Goal: Use online tool/utility: Utilize a website feature to perform a specific function

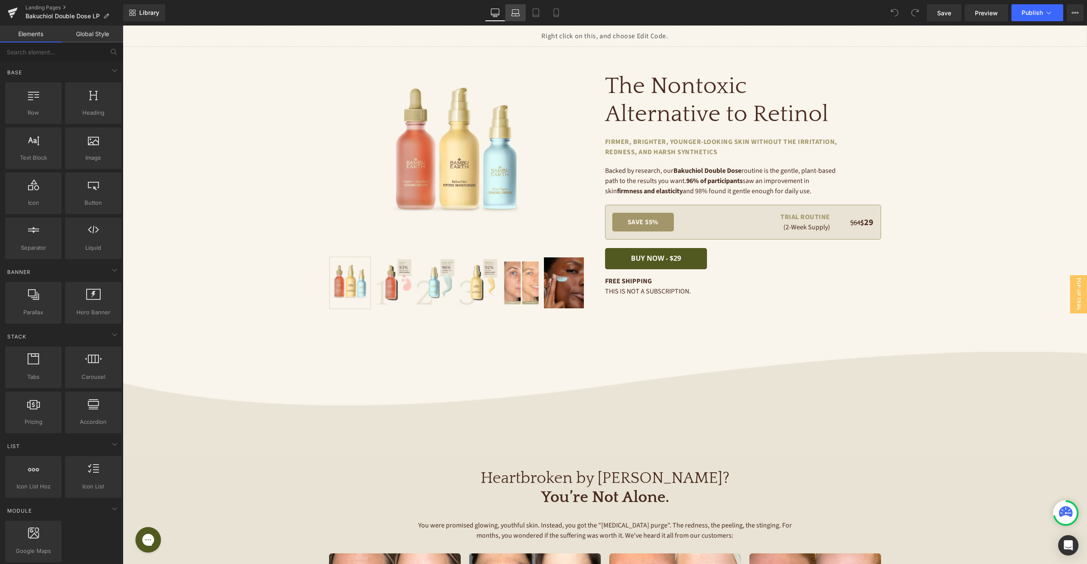
click at [514, 13] on icon at bounding box center [515, 12] width 8 height 8
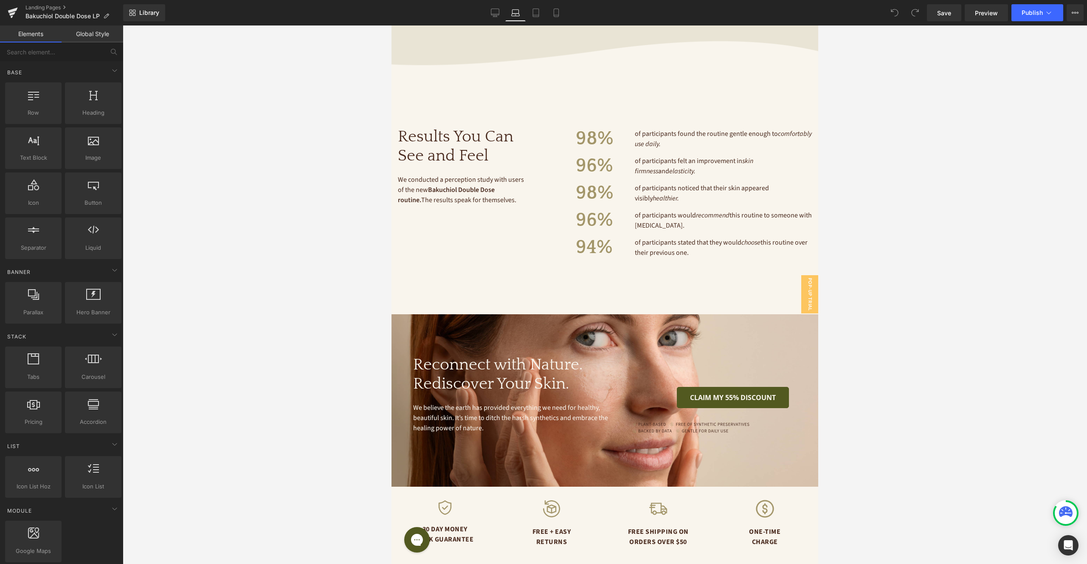
scroll to position [1844, 0]
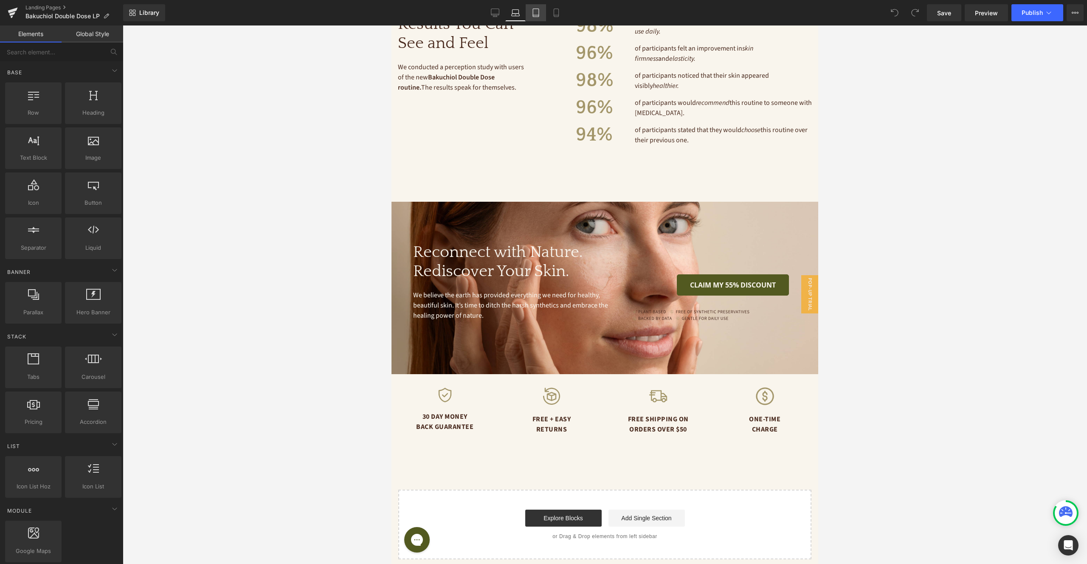
click at [538, 9] on icon at bounding box center [536, 12] width 8 height 8
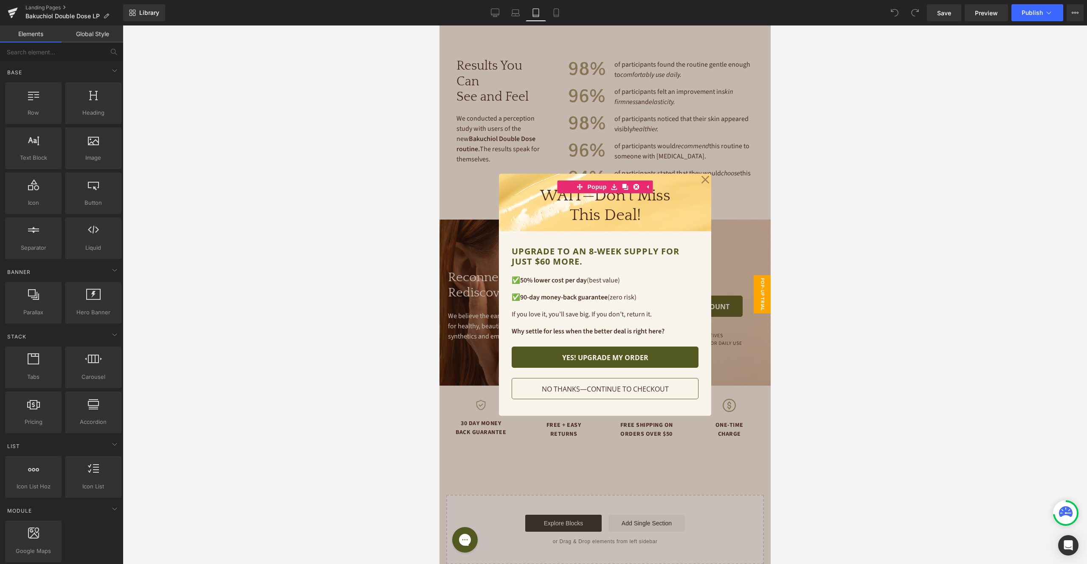
scroll to position [1609, 0]
click at [703, 180] on icon at bounding box center [705, 180] width 8 height 8
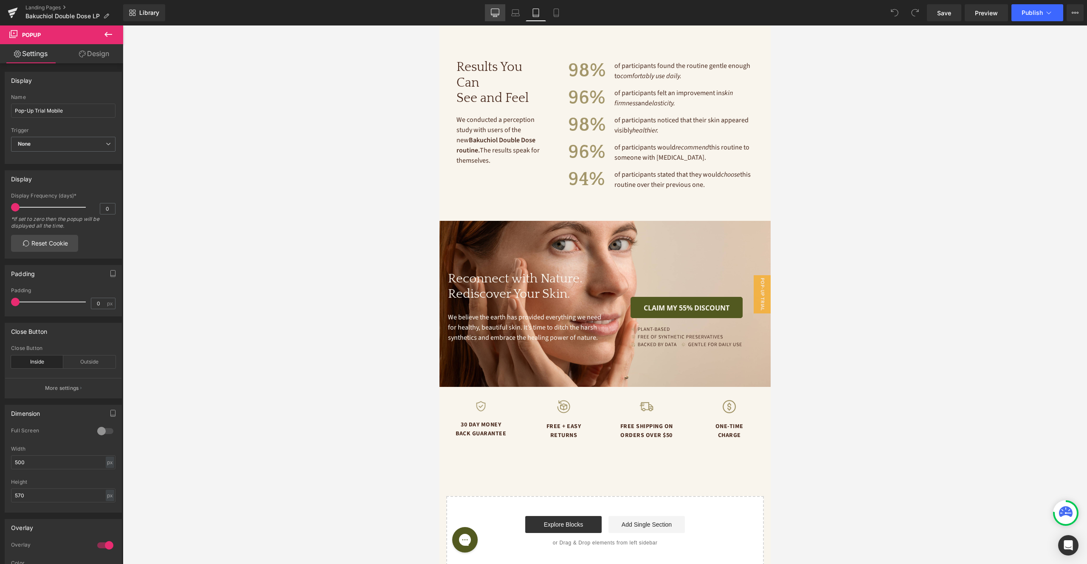
click at [495, 10] on icon at bounding box center [495, 12] width 8 height 8
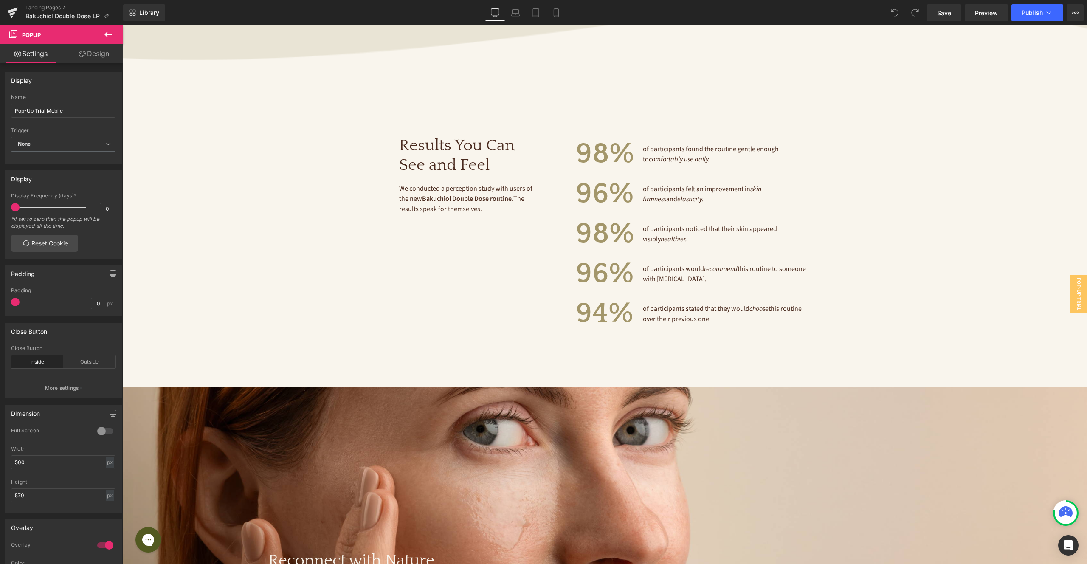
scroll to position [2306, 0]
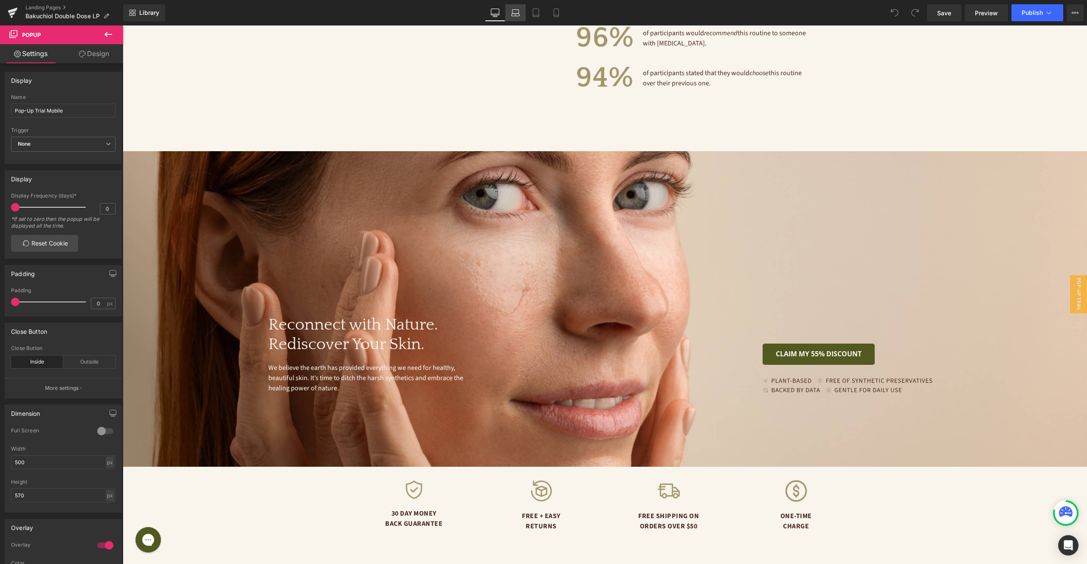
click at [515, 13] on icon at bounding box center [515, 12] width 8 height 8
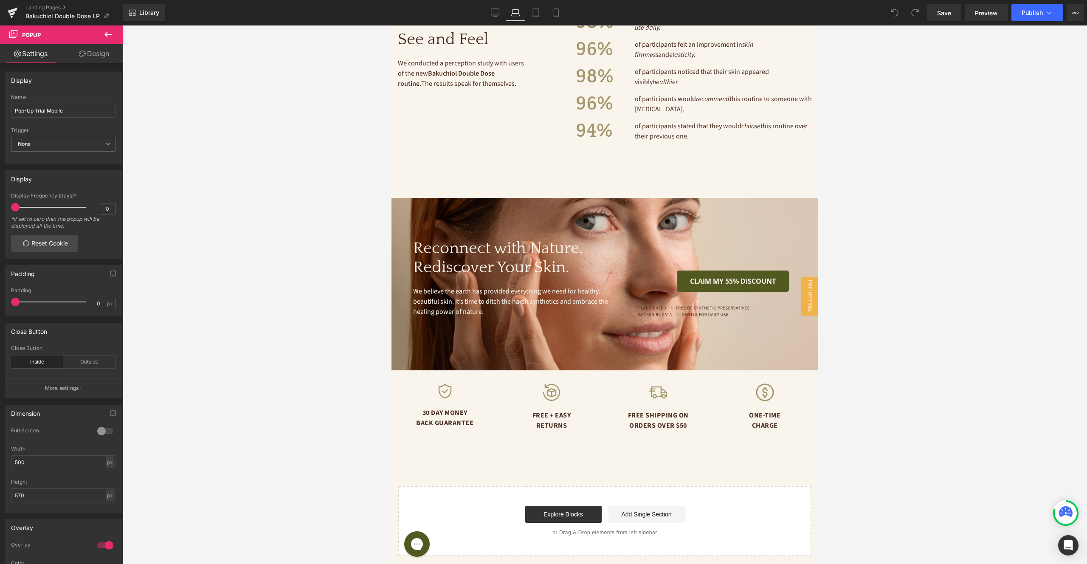
scroll to position [0, 0]
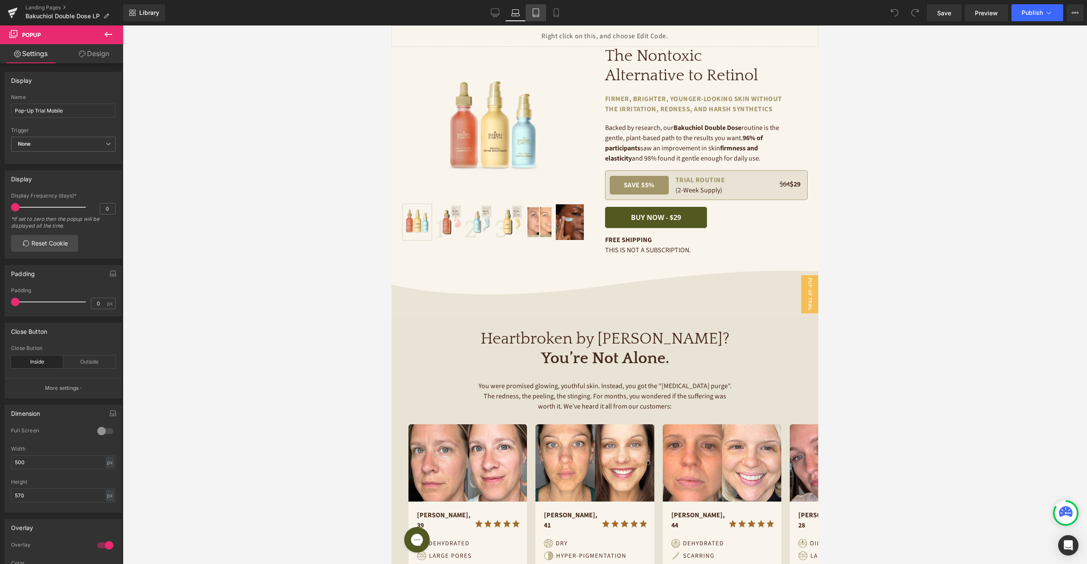
click at [535, 11] on icon at bounding box center [536, 12] width 8 height 8
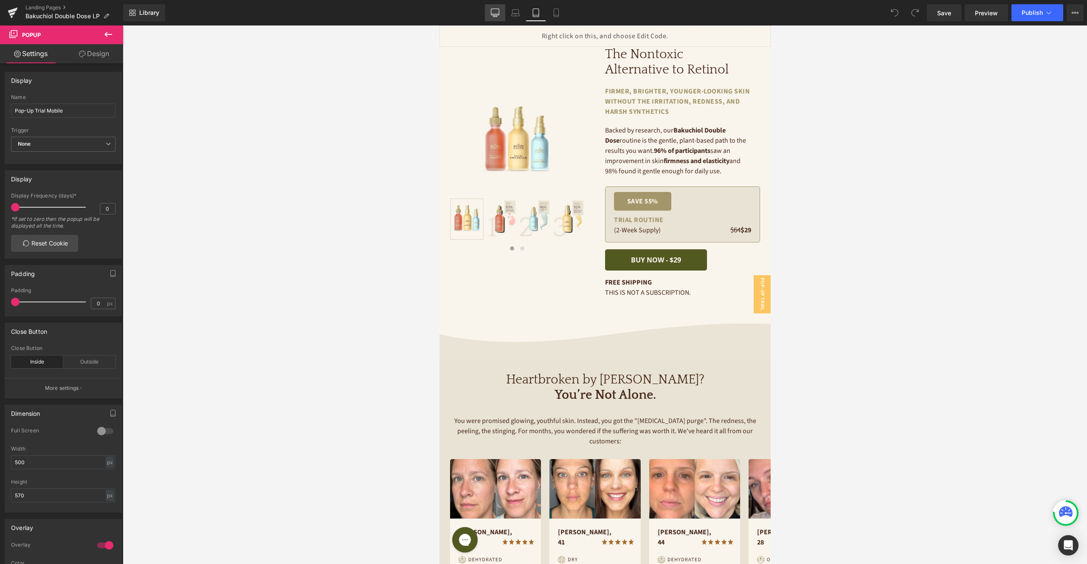
click at [490, 12] on link "Desktop" at bounding box center [495, 12] width 20 height 17
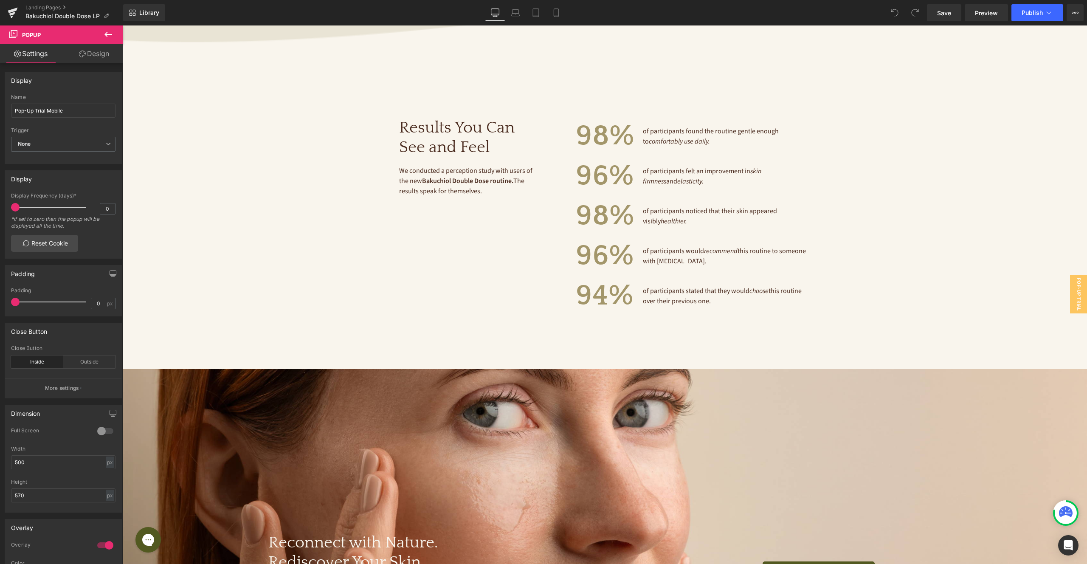
scroll to position [2274, 0]
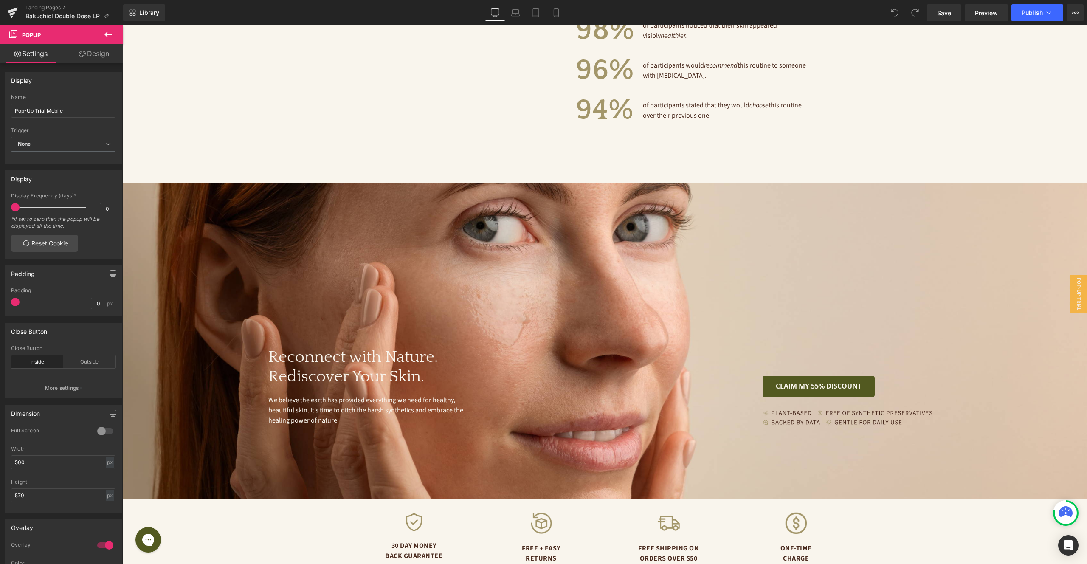
click at [583, 192] on div "Reconnect with Nature. Rediscover Your Skin. Heading We believe the earth has p…" at bounding box center [605, 342] width 965 height 316
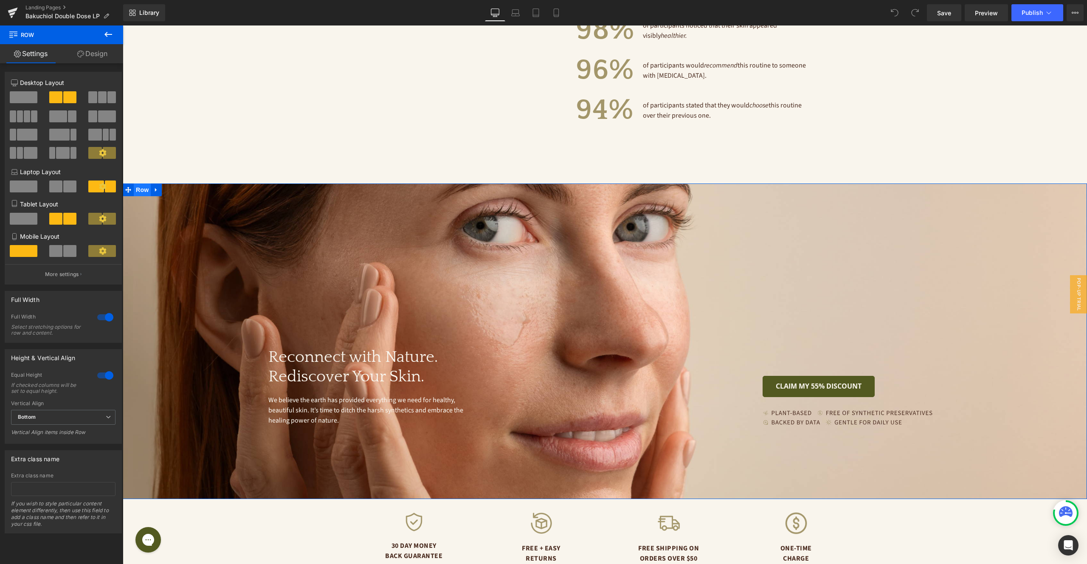
click at [143, 184] on span "Row" at bounding box center [142, 190] width 17 height 13
click at [92, 52] on link "Design" at bounding box center [93, 53] width 62 height 19
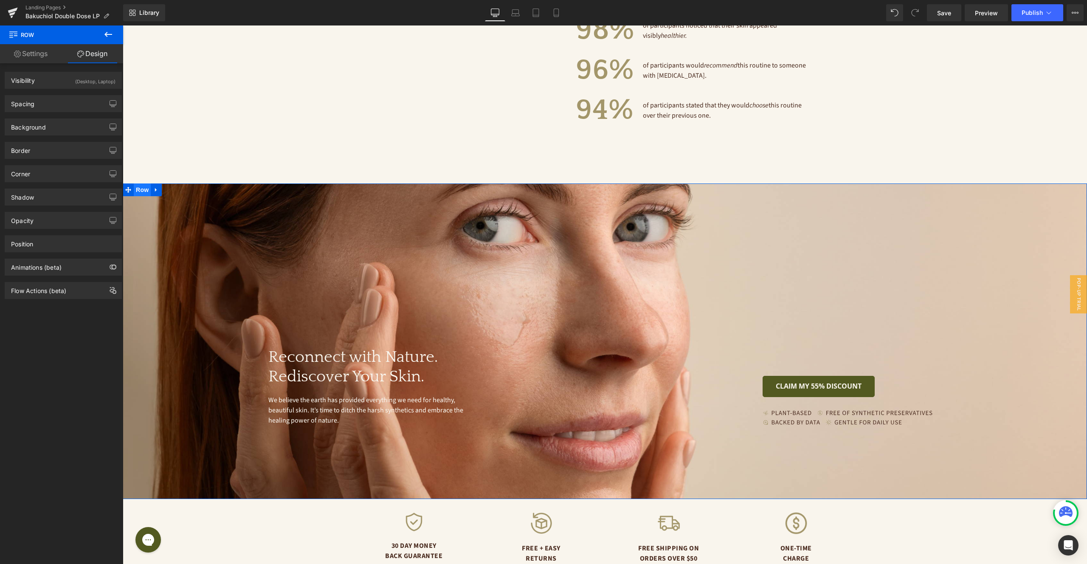
click at [144, 184] on span "Row" at bounding box center [142, 190] width 17 height 13
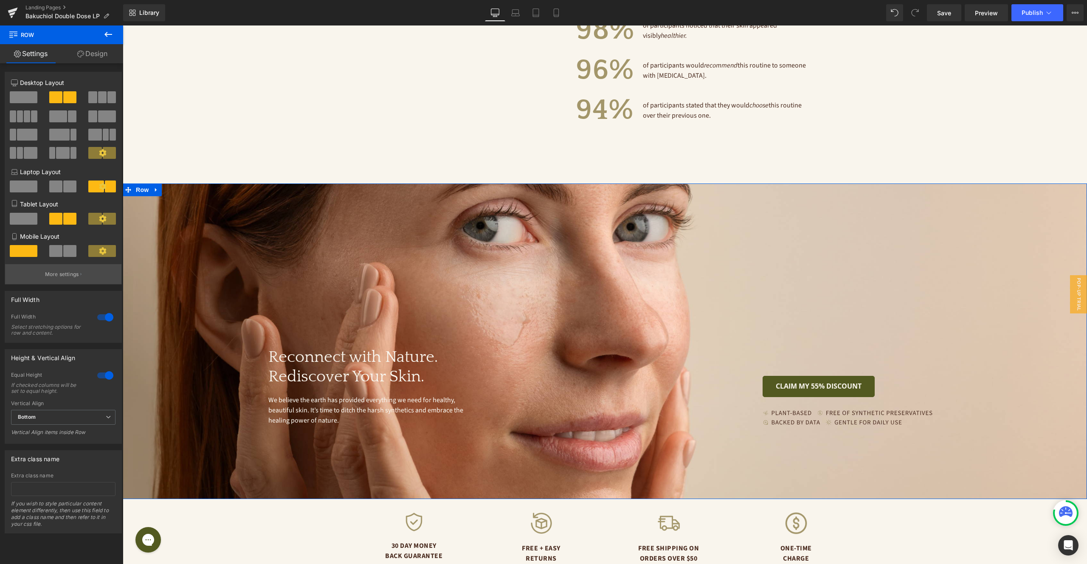
click at [62, 275] on p "More settings" at bounding box center [62, 275] width 34 height 8
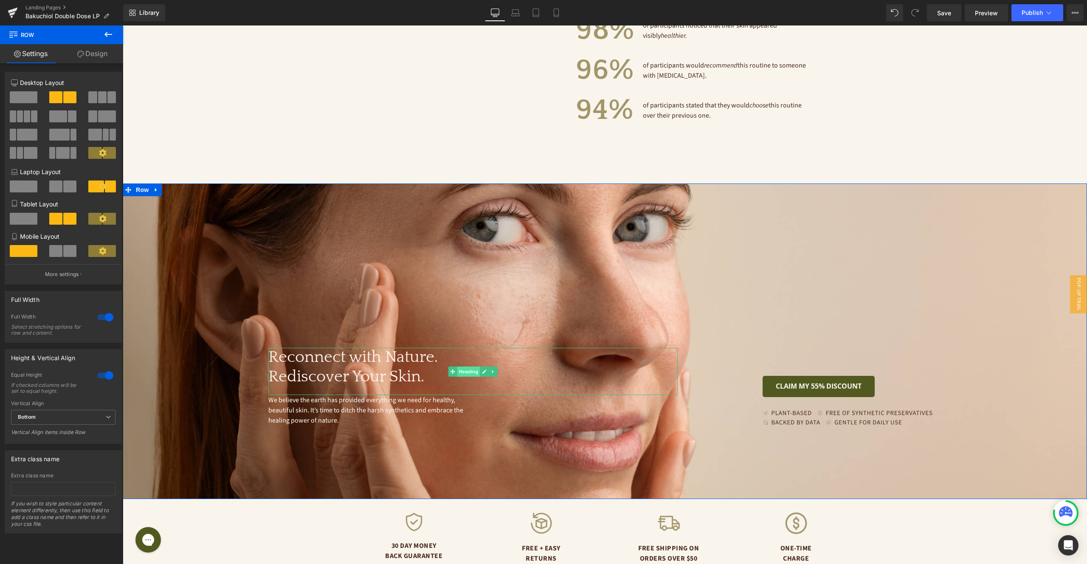
click at [474, 367] on span "Heading" at bounding box center [469, 372] width 23 height 10
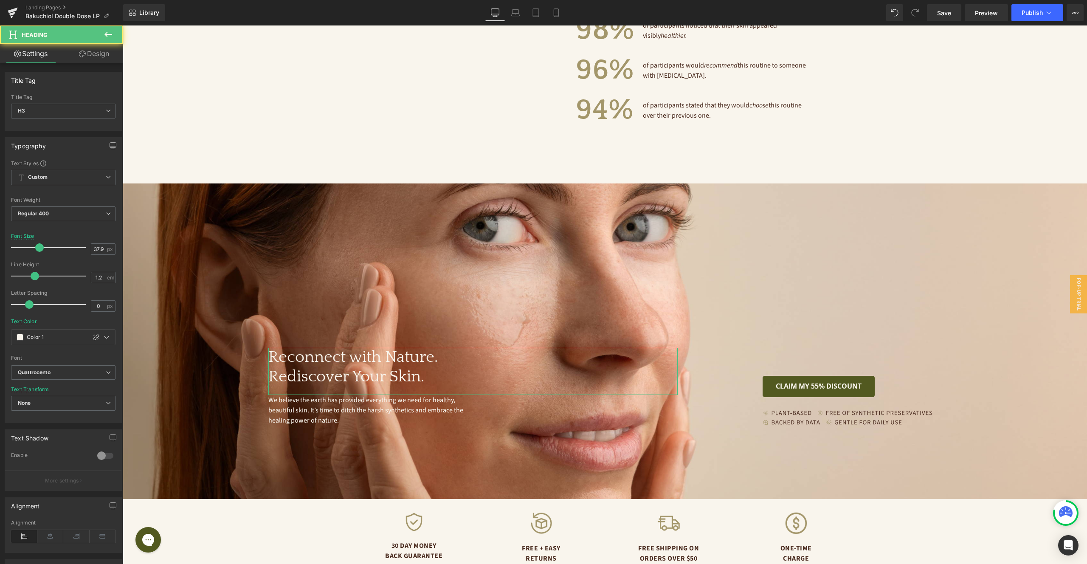
click at [95, 52] on link "Design" at bounding box center [94, 53] width 62 height 19
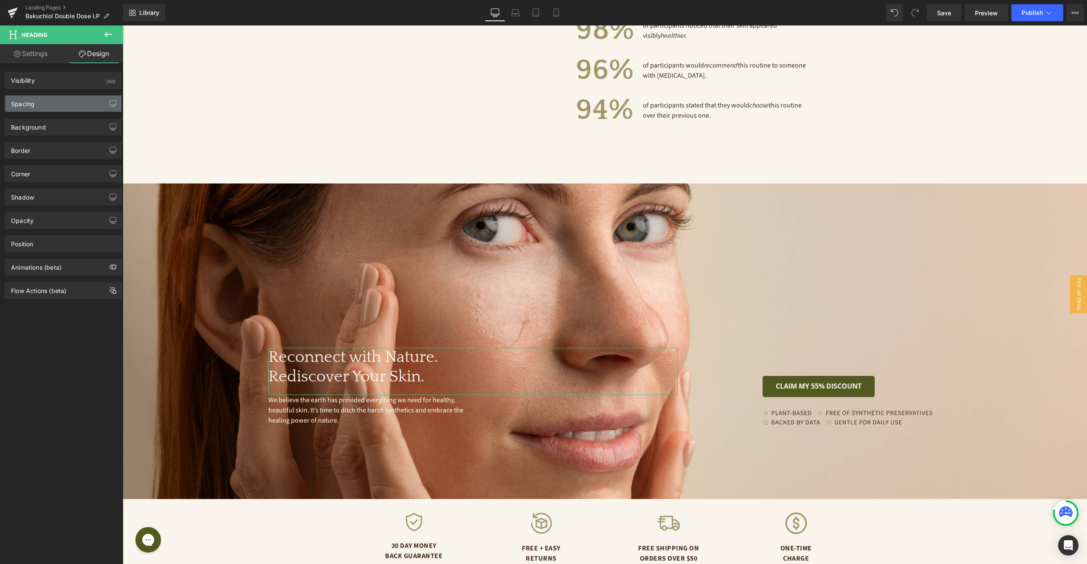
click at [77, 102] on div "Spacing" at bounding box center [63, 104] width 116 height 16
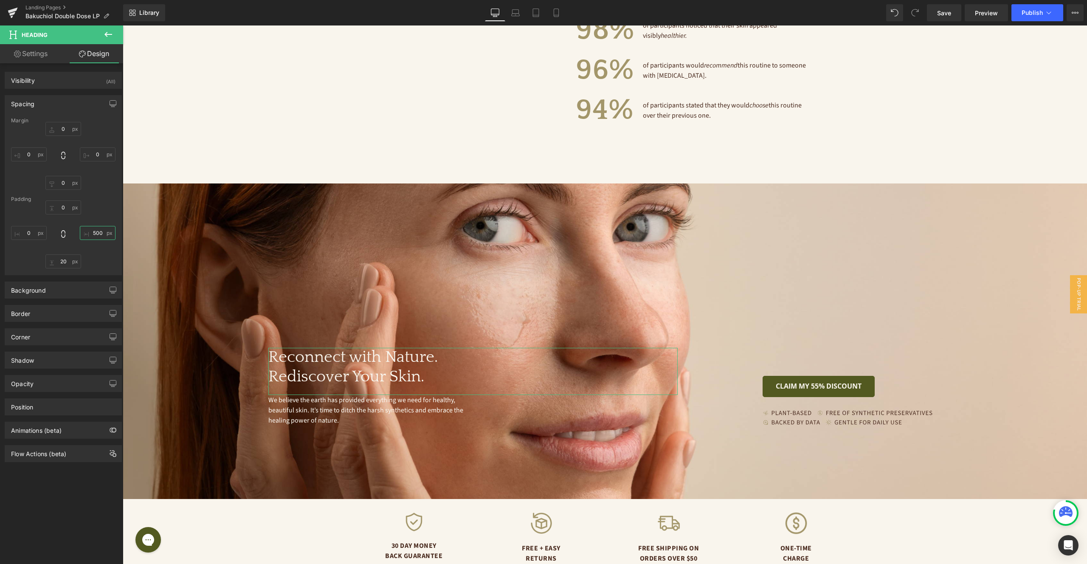
click at [94, 232] on input "500" at bounding box center [98, 233] width 36 height 14
type input "0"
click at [466, 406] on span "Text Block" at bounding box center [469, 411] width 28 height 10
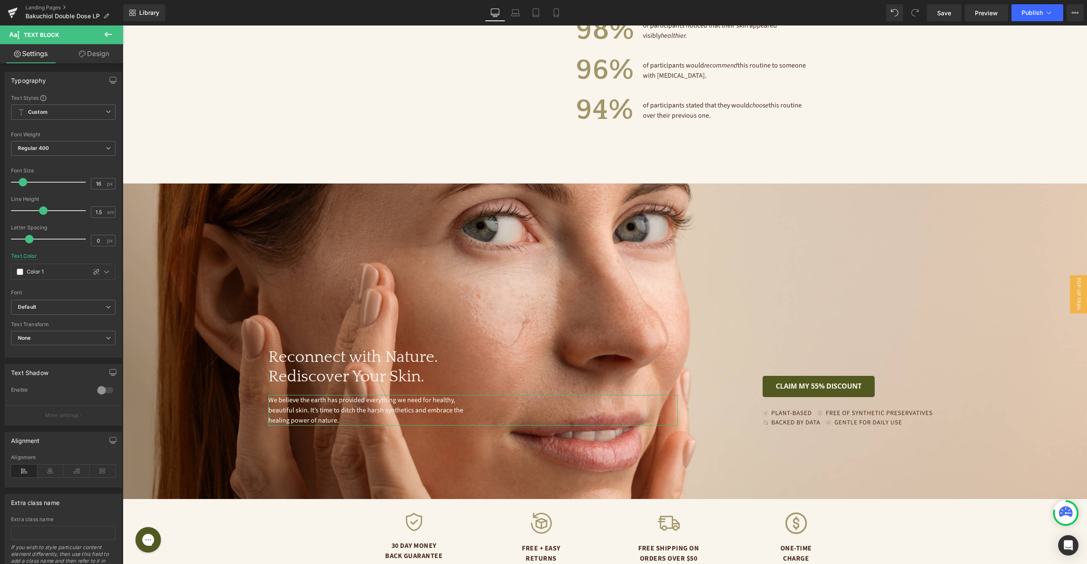
click at [104, 58] on link "Design" at bounding box center [94, 53] width 62 height 19
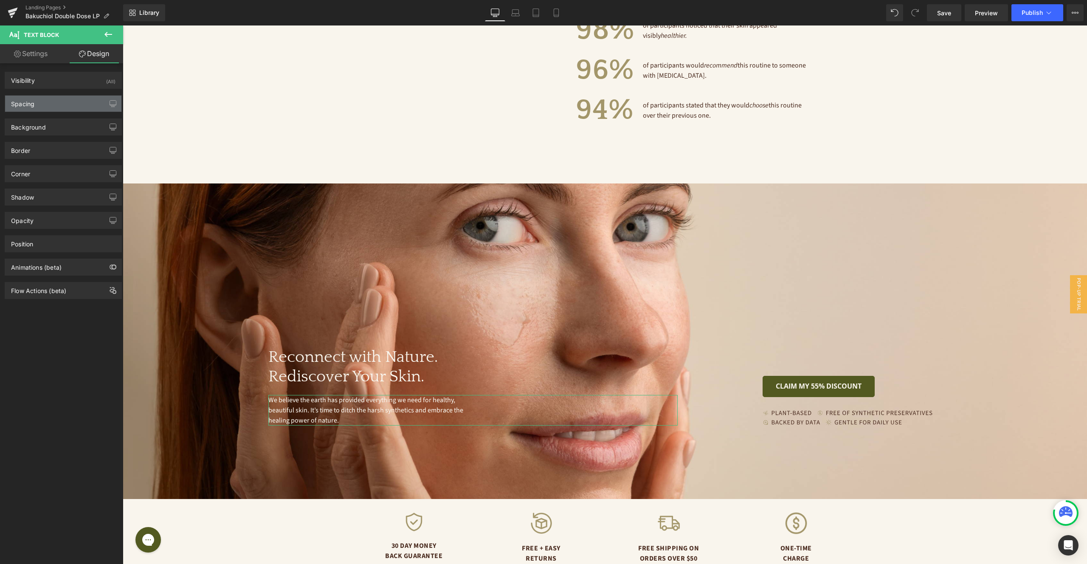
click at [73, 102] on div "Spacing" at bounding box center [63, 104] width 116 height 16
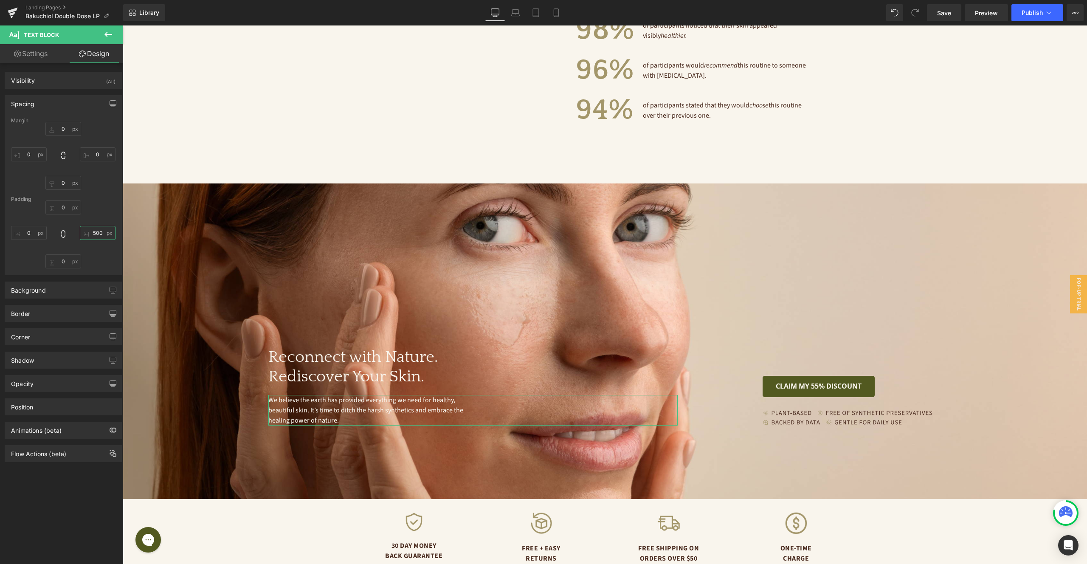
click at [97, 231] on input "500" at bounding box center [98, 233] width 36 height 14
click at [98, 231] on input "500" at bounding box center [98, 233] width 36 height 14
type input "0"
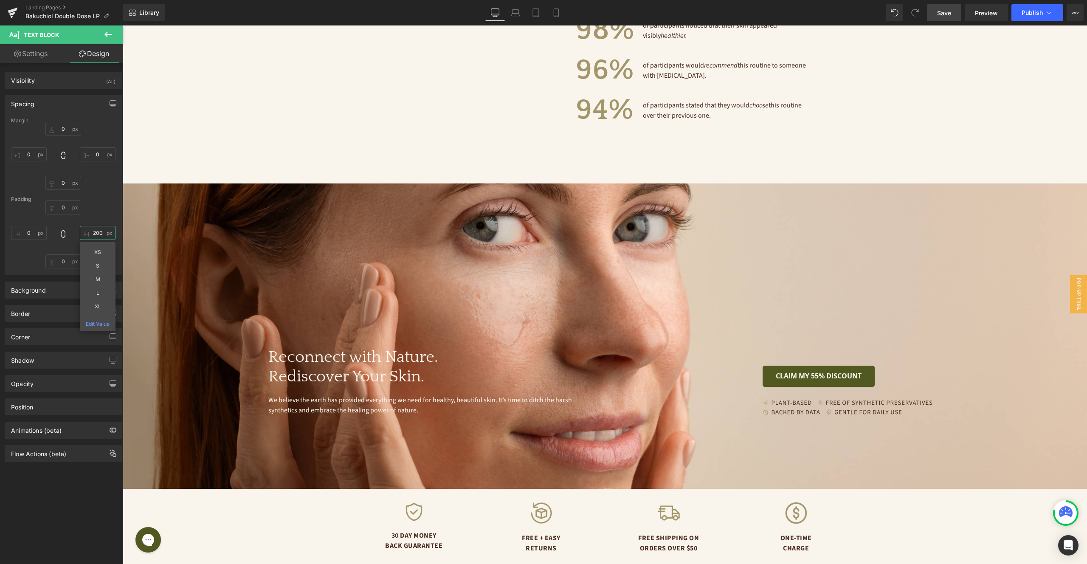
type input "200"
click at [955, 15] on link "Save" at bounding box center [944, 12] width 34 height 17
click at [206, 190] on div "Reconnect with Nature. Rediscover Your Skin. Heading We believe the earth has p…" at bounding box center [605, 336] width 965 height 305
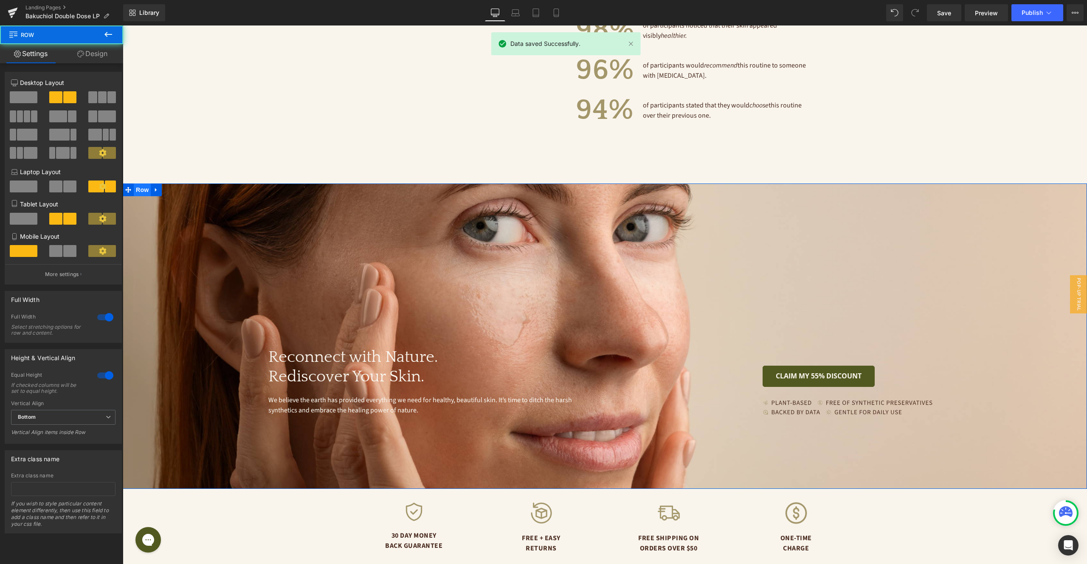
click at [150, 184] on span "Row" at bounding box center [142, 190] width 17 height 13
click at [96, 55] on link "Design" at bounding box center [93, 53] width 62 height 19
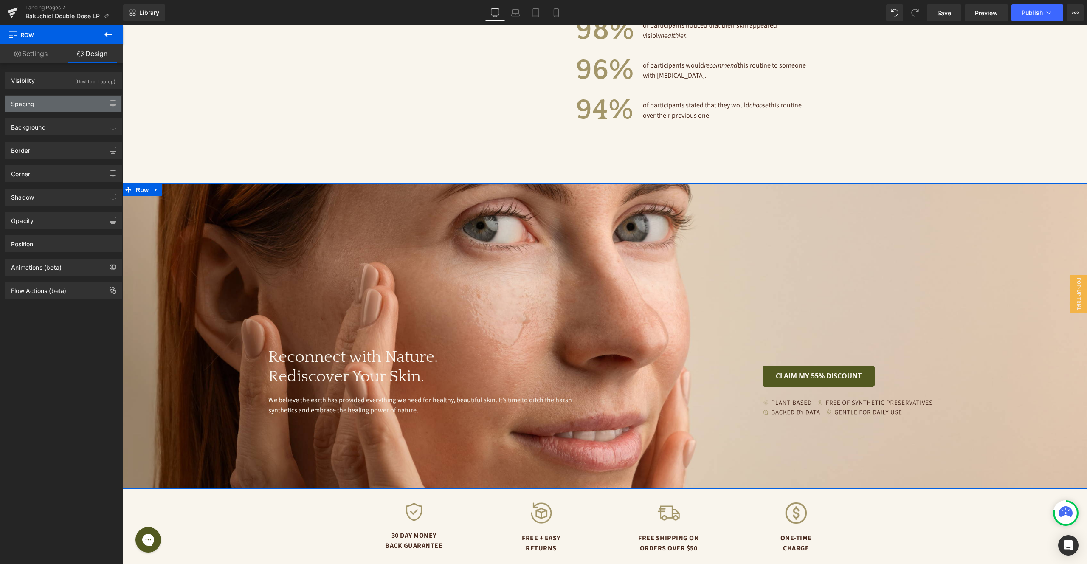
click at [54, 108] on div "Spacing" at bounding box center [63, 104] width 116 height 16
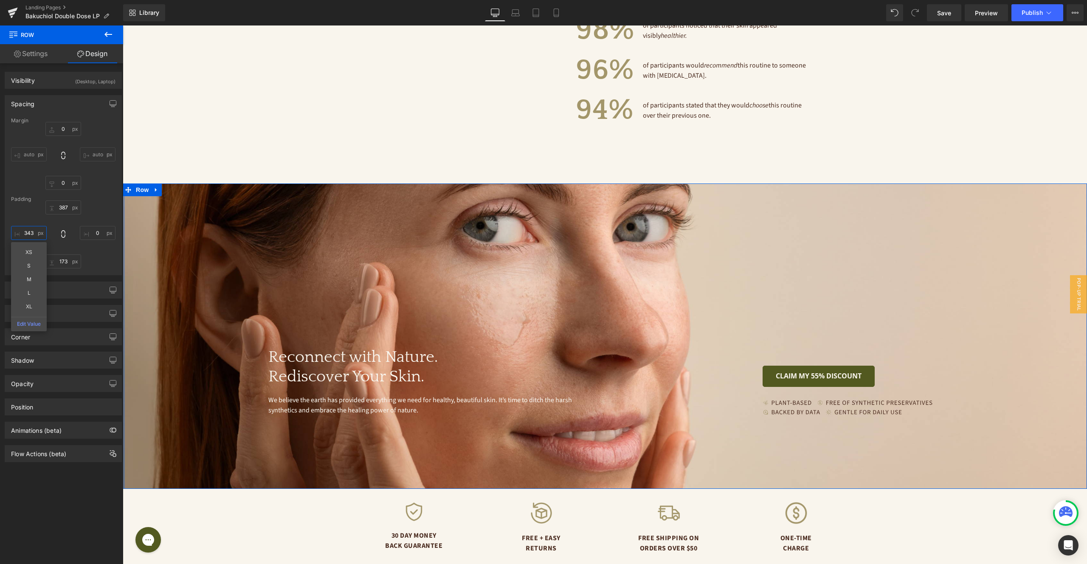
click at [28, 233] on input "343" at bounding box center [29, 233] width 36 height 14
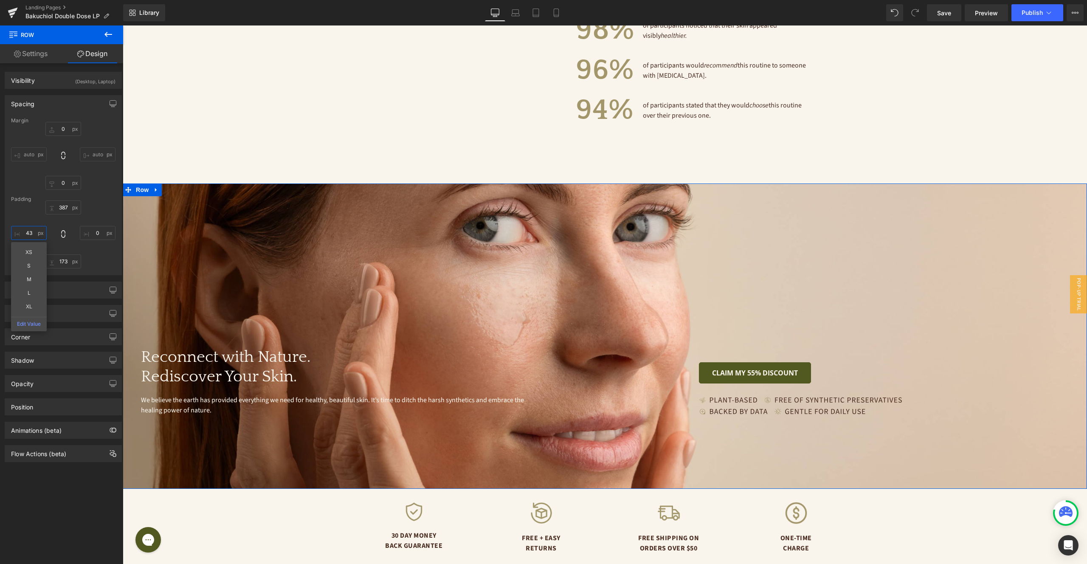
type input "3"
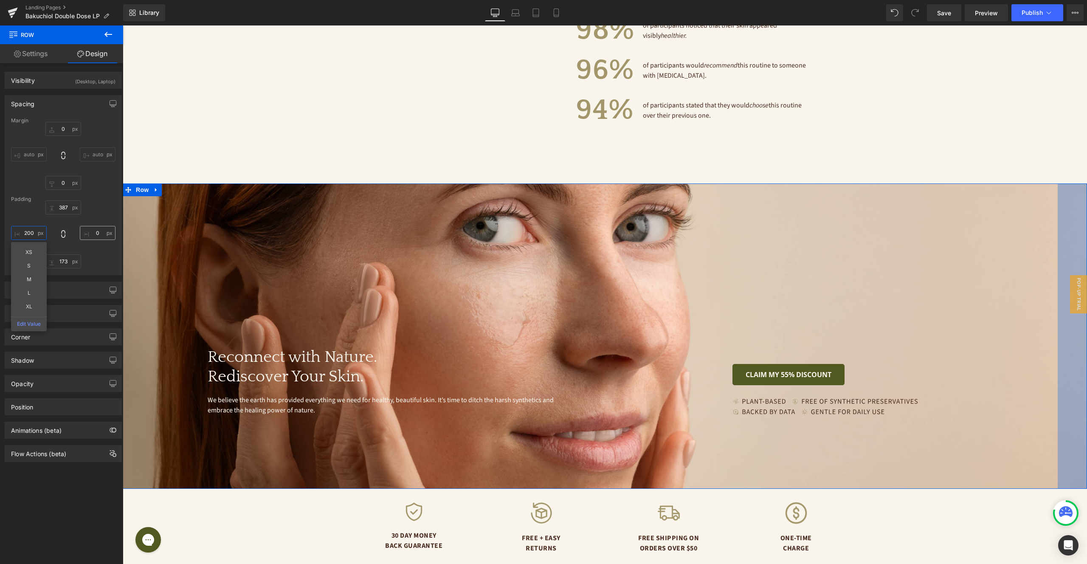
type input "200"
click at [97, 233] on input "0" at bounding box center [98, 233] width 36 height 14
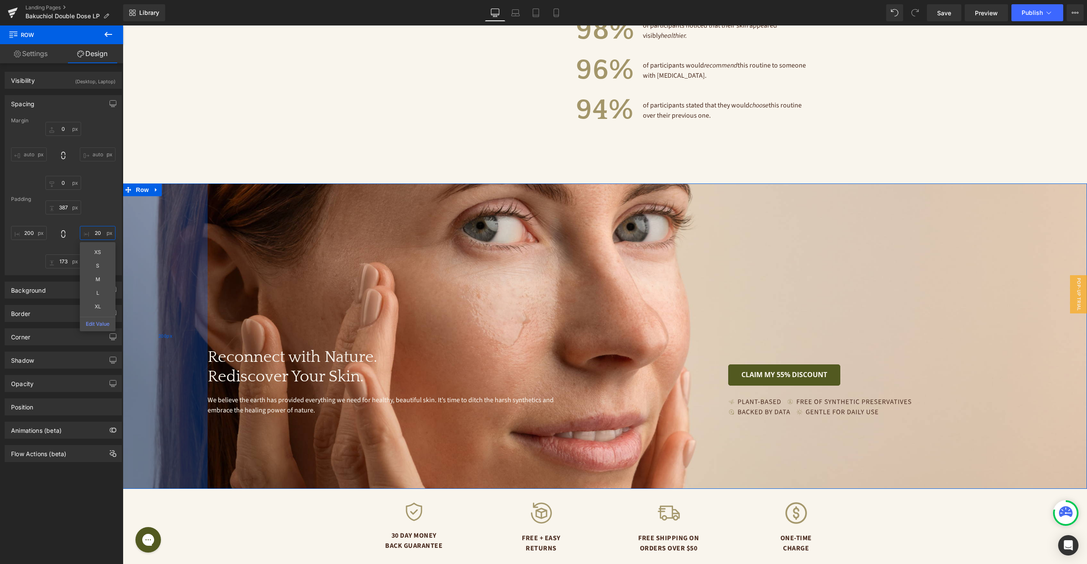
type input "2"
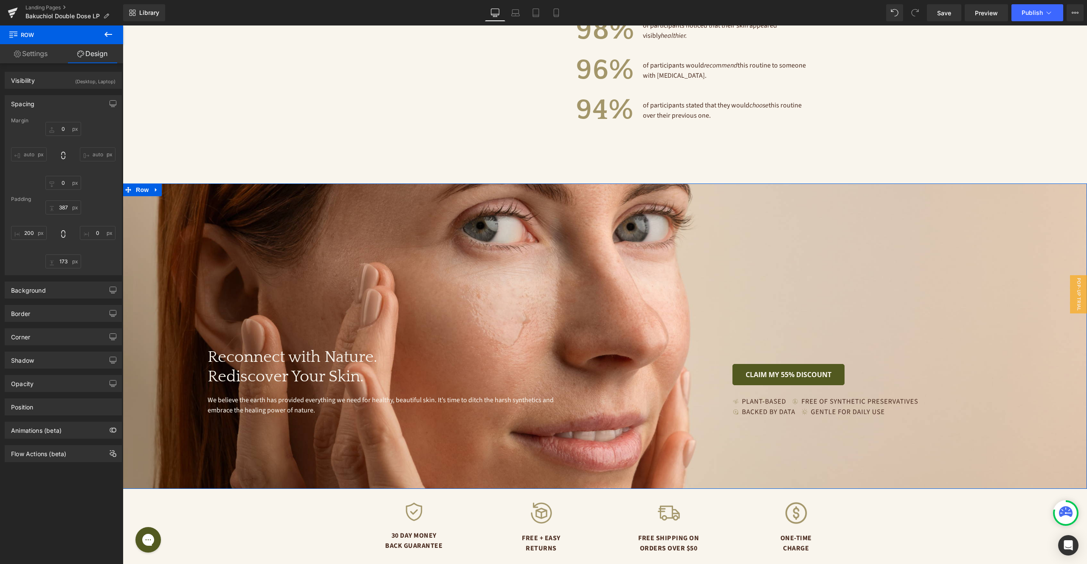
click at [101, 209] on div "387 173 200" at bounding box center [63, 235] width 104 height 68
click at [940, 11] on span "Save" at bounding box center [945, 12] width 14 height 9
click at [857, 402] on span "Image" at bounding box center [857, 407] width 18 height 10
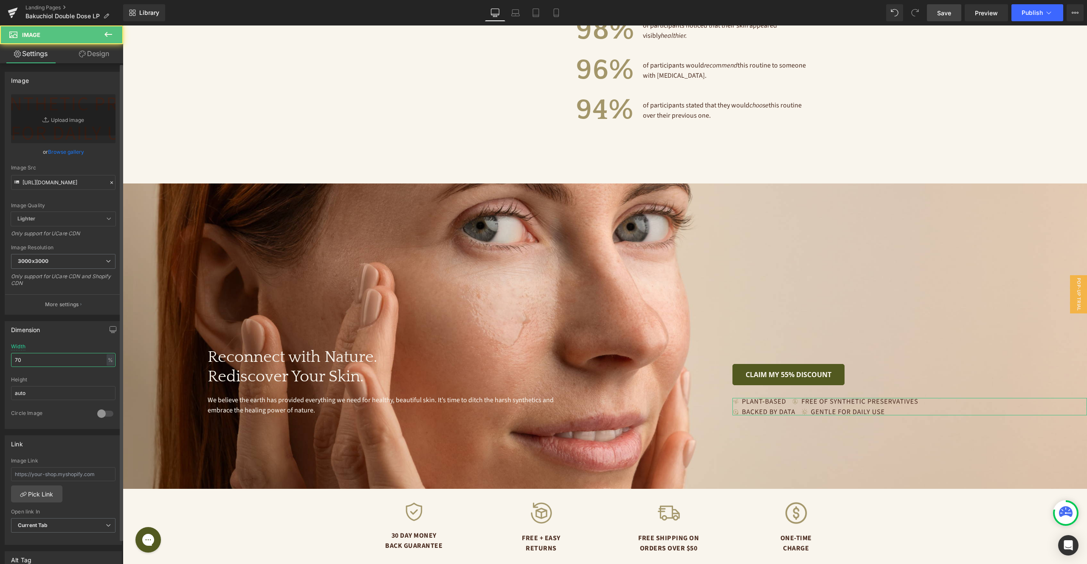
click at [51, 360] on input "70" at bounding box center [63, 360] width 104 height 14
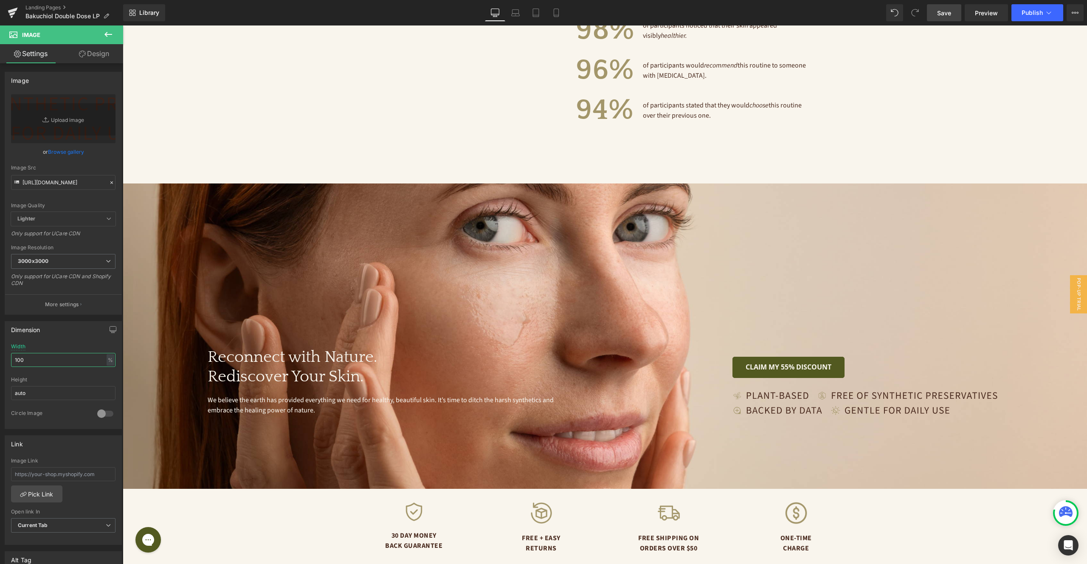
type input "100"
click at [942, 16] on span "Save" at bounding box center [945, 12] width 14 height 9
click at [96, 52] on link "Design" at bounding box center [94, 53] width 62 height 19
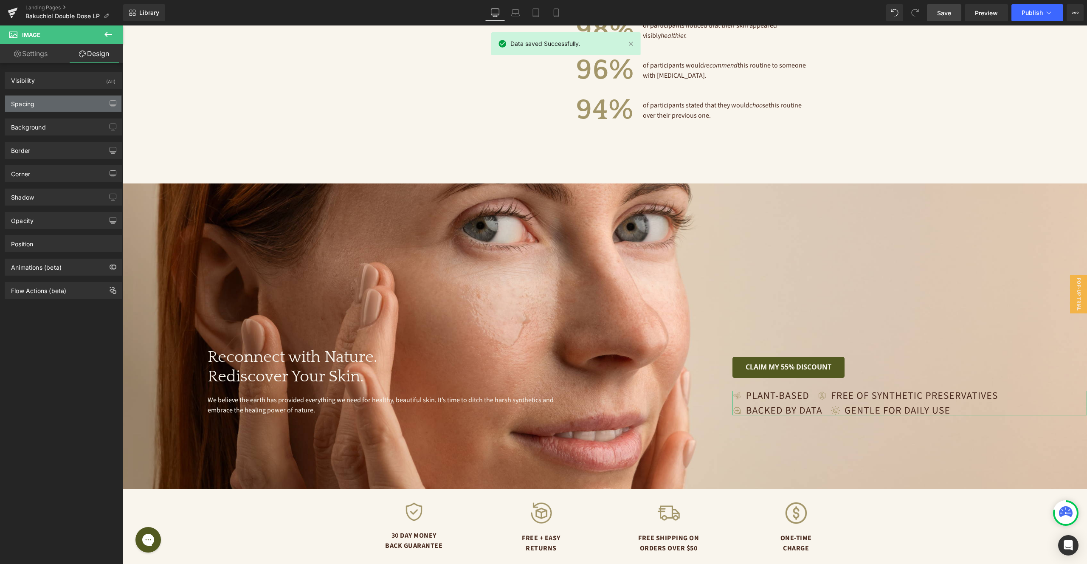
click at [71, 108] on div "Spacing" at bounding box center [63, 104] width 116 height 16
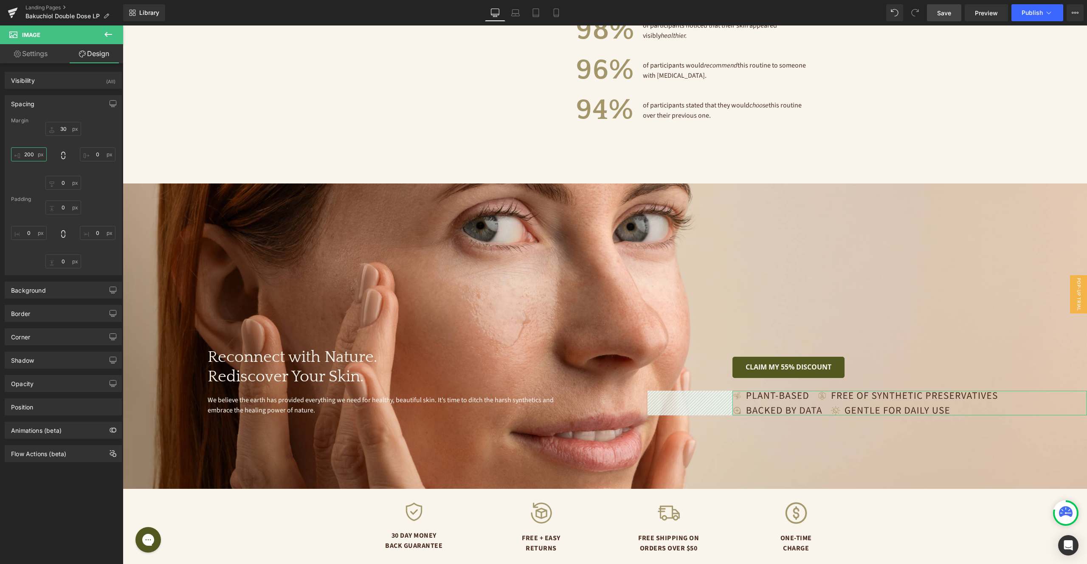
click at [30, 152] on input "200" at bounding box center [29, 154] width 36 height 14
click at [89, 129] on div "30 0 0 200 XS S M L XL Edit Value" at bounding box center [63, 156] width 104 height 68
click at [144, 184] on span "Row" at bounding box center [142, 190] width 17 height 13
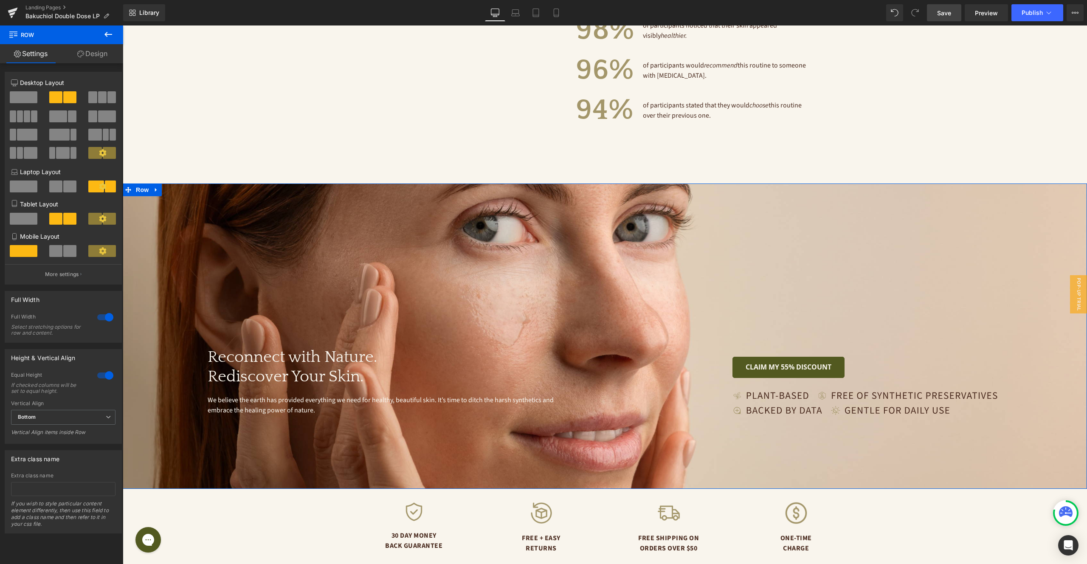
click at [93, 55] on link "Design" at bounding box center [93, 53] width 62 height 19
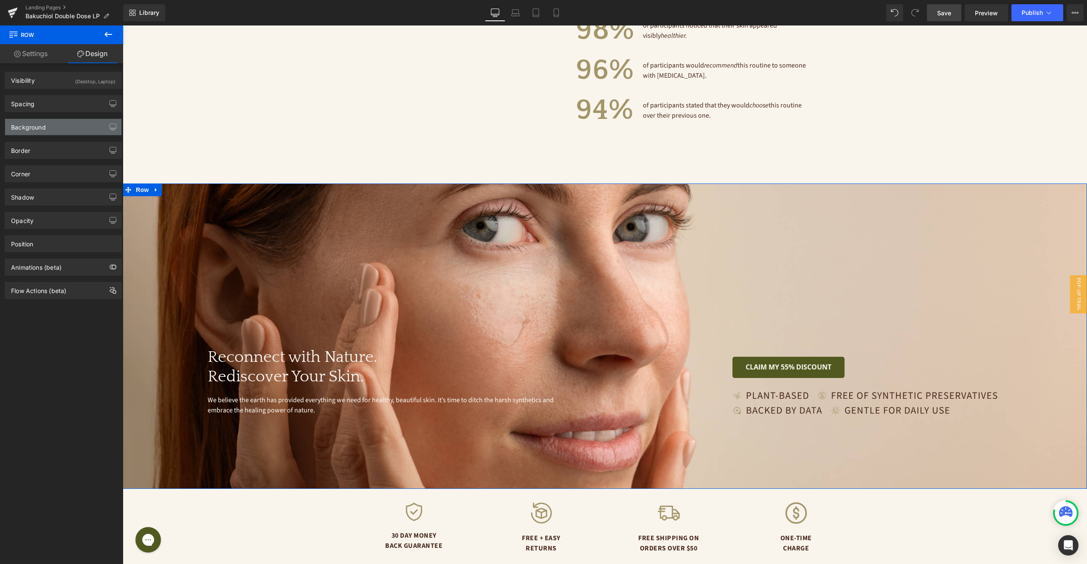
click at [54, 123] on div "Background" at bounding box center [63, 127] width 116 height 16
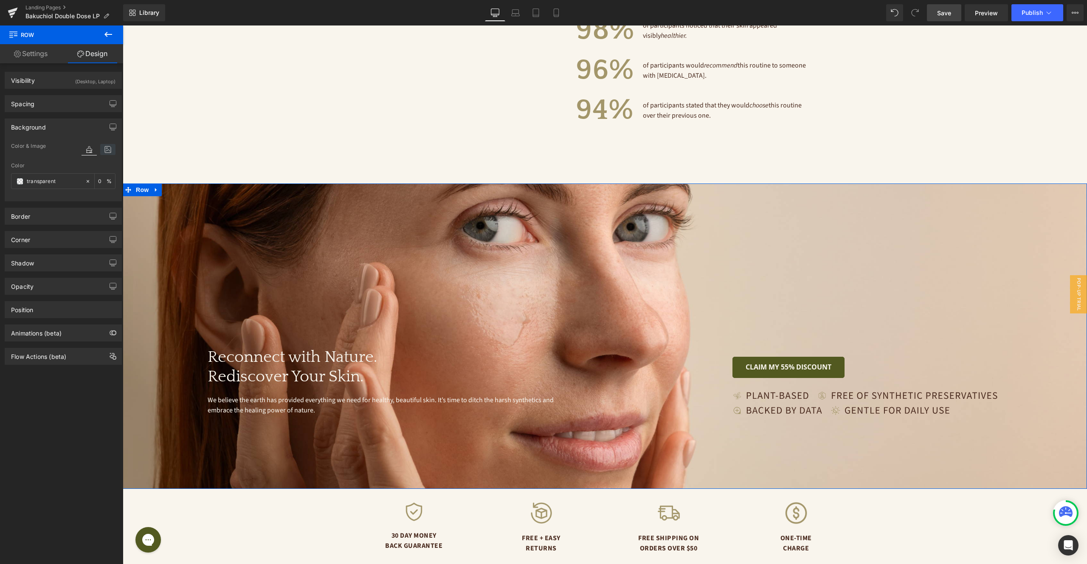
click at [103, 147] on icon at bounding box center [107, 149] width 15 height 11
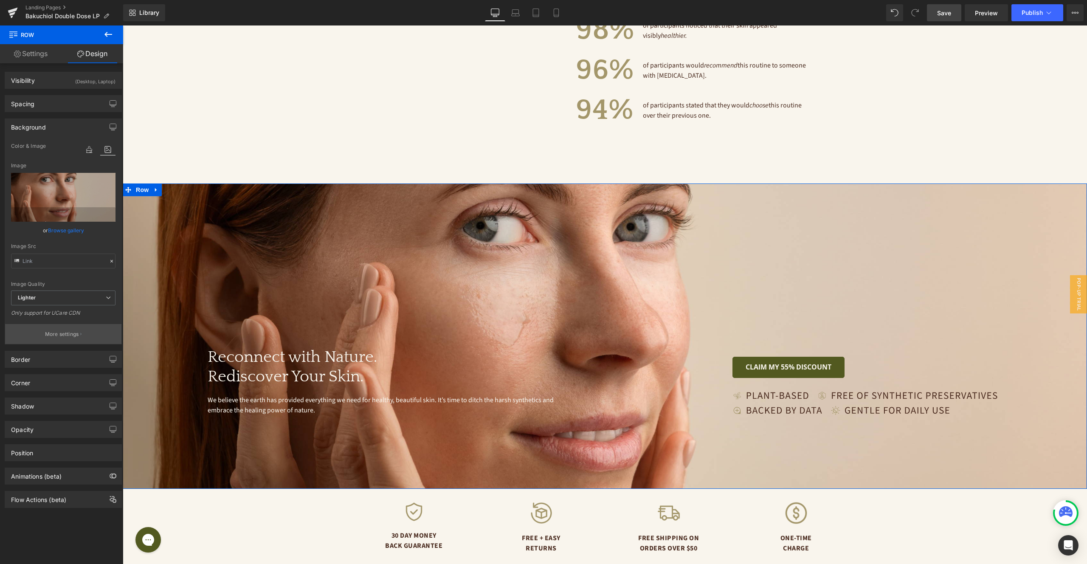
click at [64, 334] on p "More settings" at bounding box center [62, 334] width 34 height 8
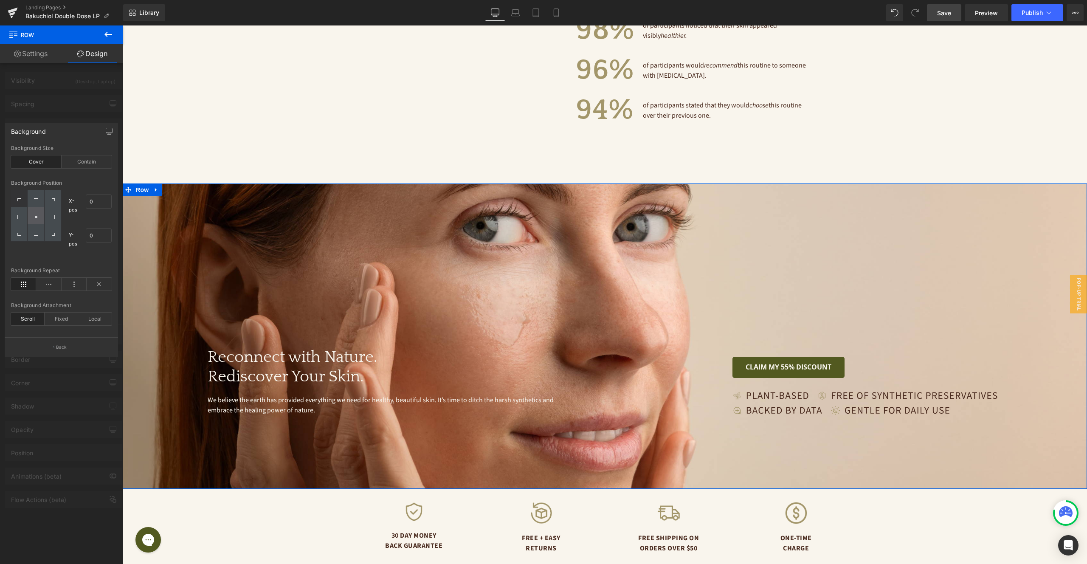
click at [37, 216] on icon at bounding box center [36, 217] width 4 height 4
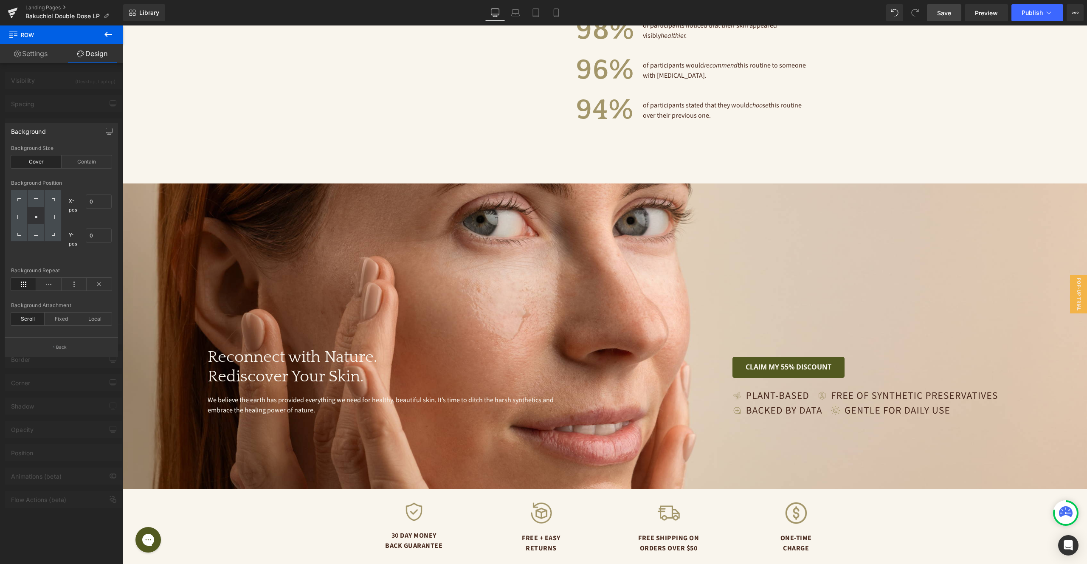
click at [949, 12] on span "Save" at bounding box center [945, 12] width 14 height 9
click at [506, 12] on link "Laptop" at bounding box center [516, 12] width 20 height 17
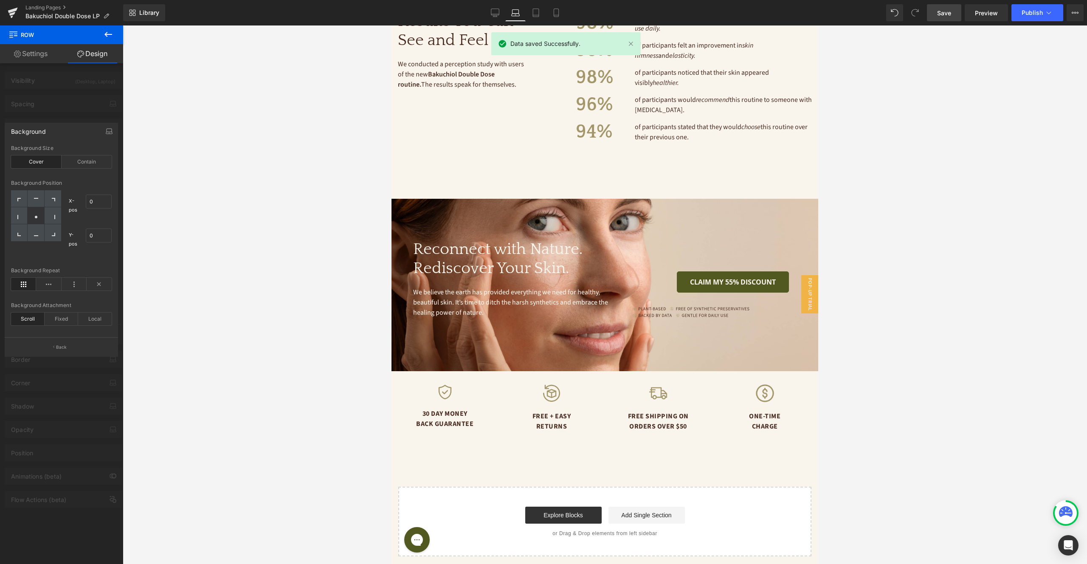
scroll to position [1840, 0]
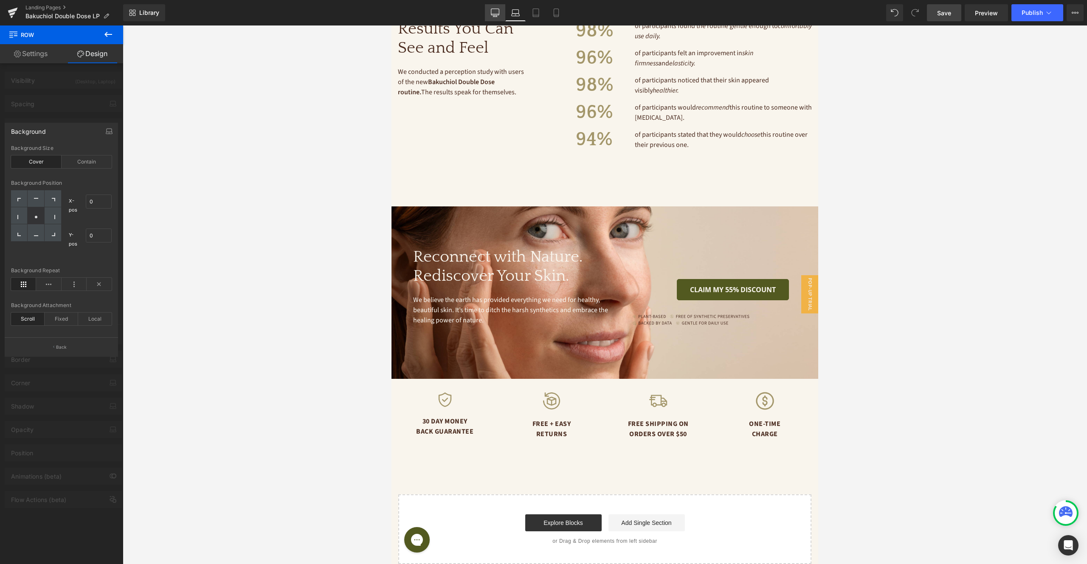
click at [499, 18] on link "Desktop" at bounding box center [495, 12] width 20 height 17
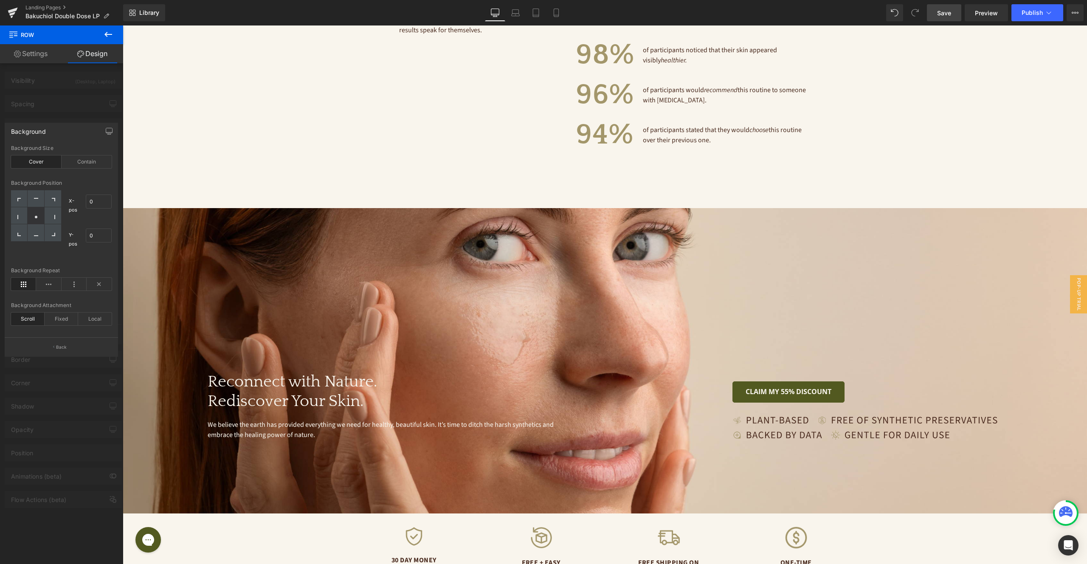
scroll to position [2249, 0]
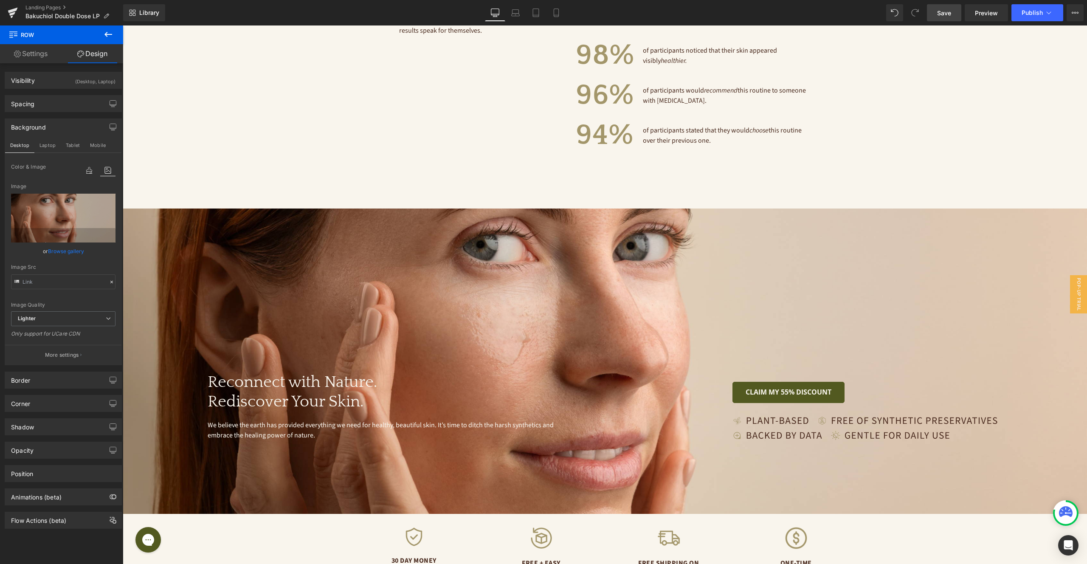
click at [422, 426] on span "Text Block" at bounding box center [423, 431] width 28 height 10
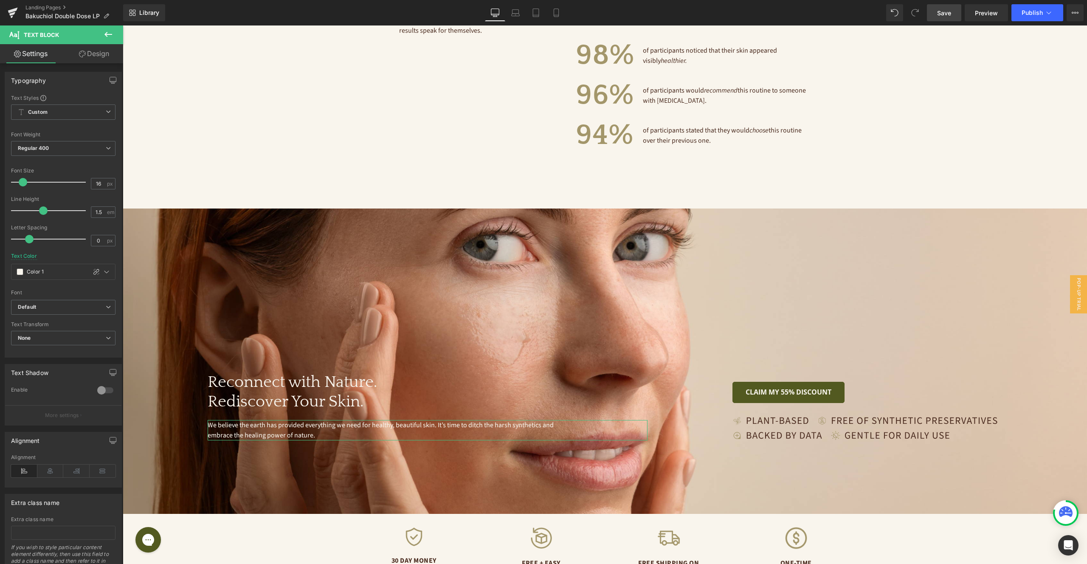
click at [96, 57] on link "Design" at bounding box center [94, 53] width 62 height 19
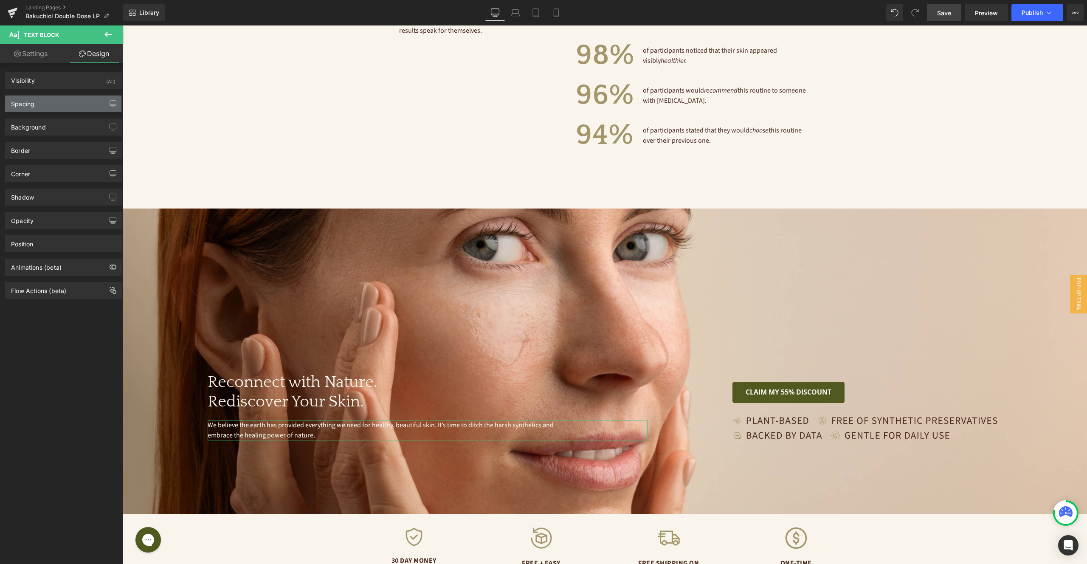
click at [73, 102] on div "Spacing" at bounding box center [63, 104] width 116 height 16
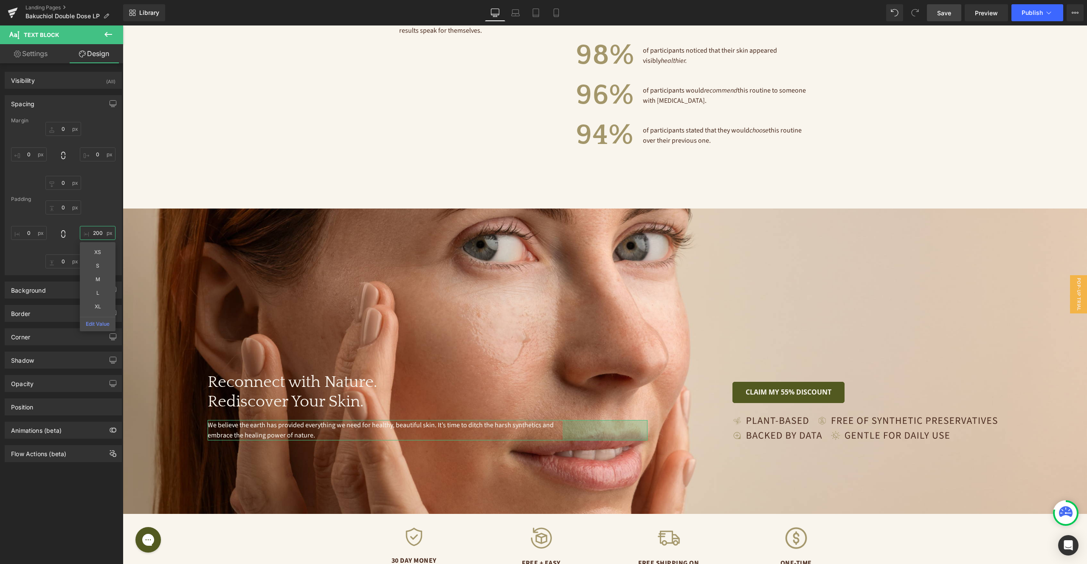
click at [97, 235] on input "text" at bounding box center [98, 233] width 36 height 14
type input "300"
click at [935, 15] on link "Save" at bounding box center [944, 12] width 34 height 17
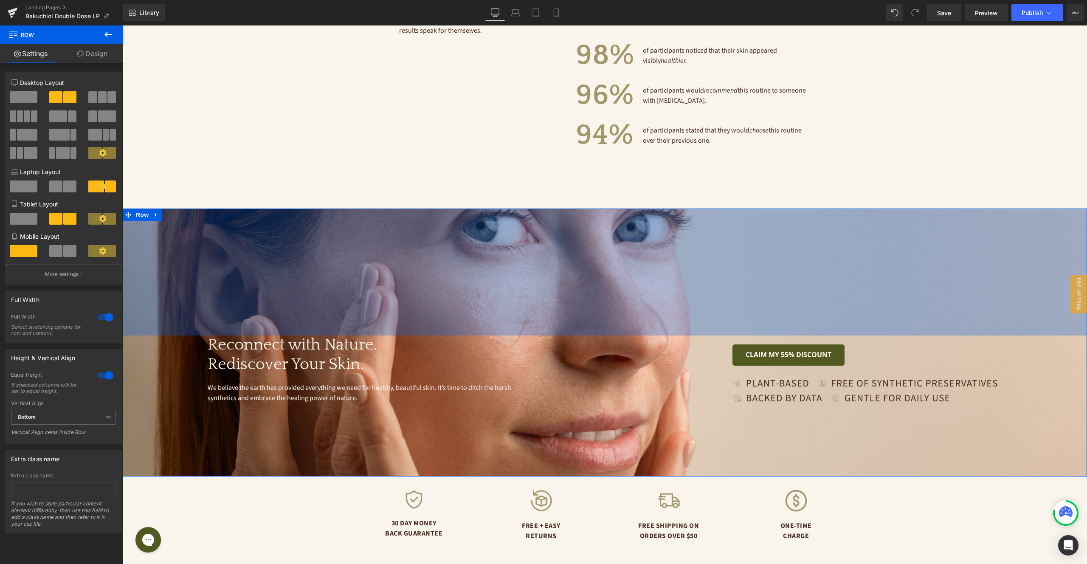
drag, startPoint x: 576, startPoint y: 220, endPoint x: 573, endPoint y: 183, distance: 37.5
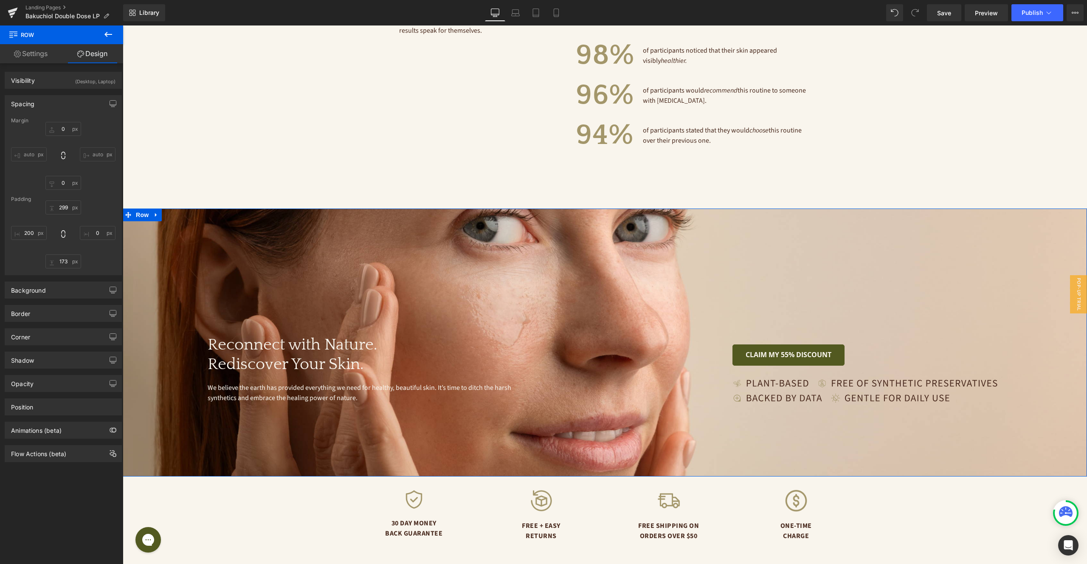
click at [602, 429] on div "Reconnect with Nature. Rediscover Your Skin. Heading We believe the earth has p…" at bounding box center [605, 343] width 965 height 268
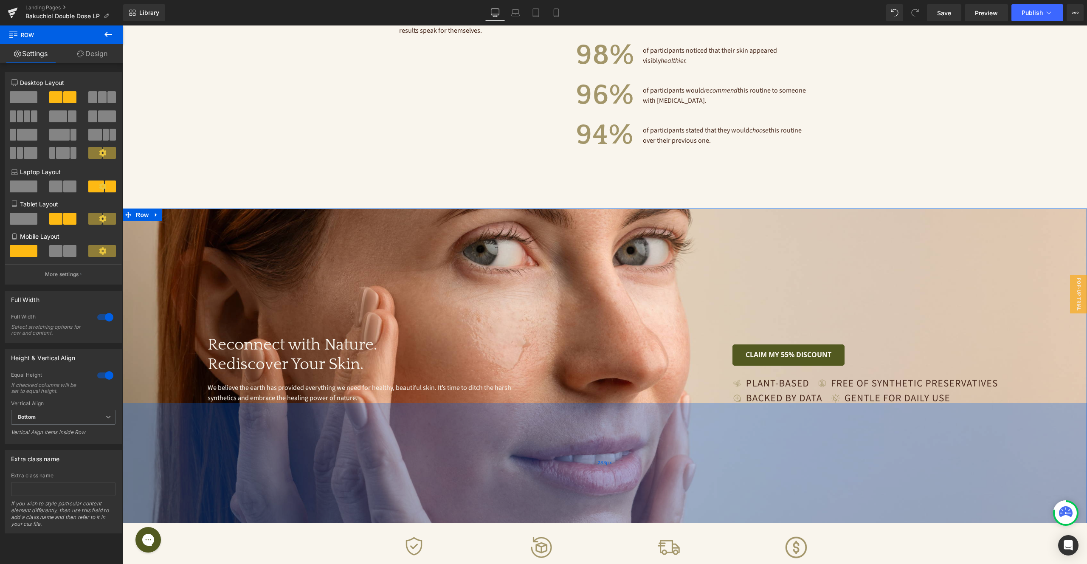
drag, startPoint x: 600, startPoint y: 462, endPoint x: 597, endPoint y: 508, distance: 46.9
click at [597, 508] on div "283px" at bounding box center [605, 463] width 965 height 120
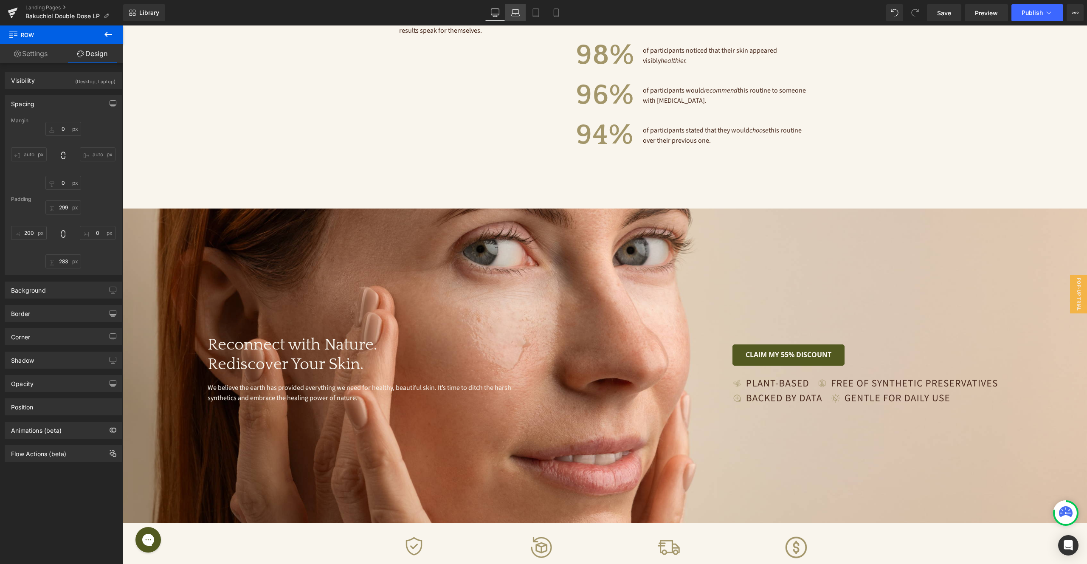
click at [515, 4] on link "Laptop" at bounding box center [516, 12] width 20 height 17
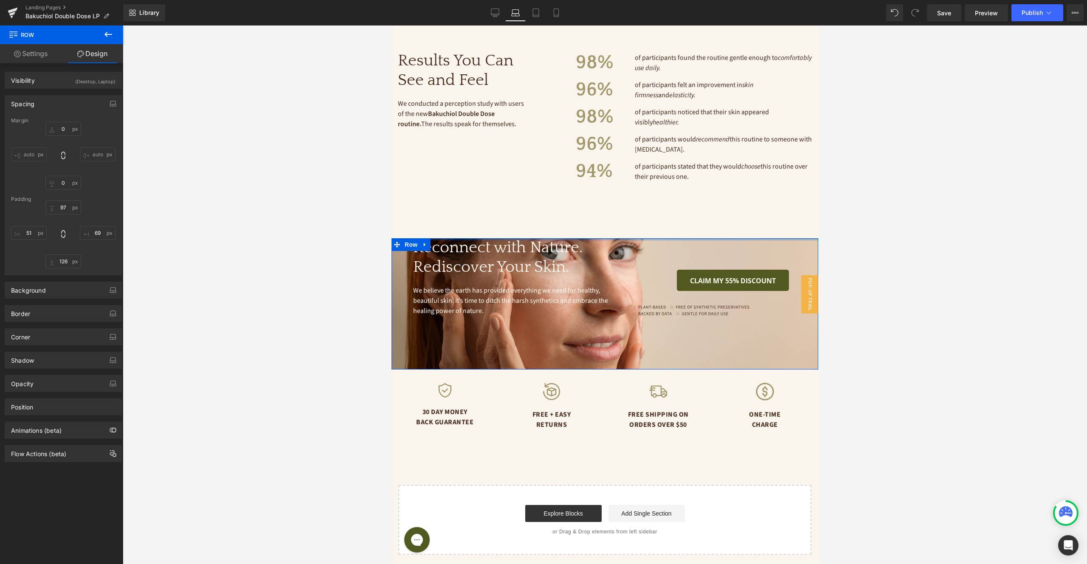
scroll to position [1803, 0]
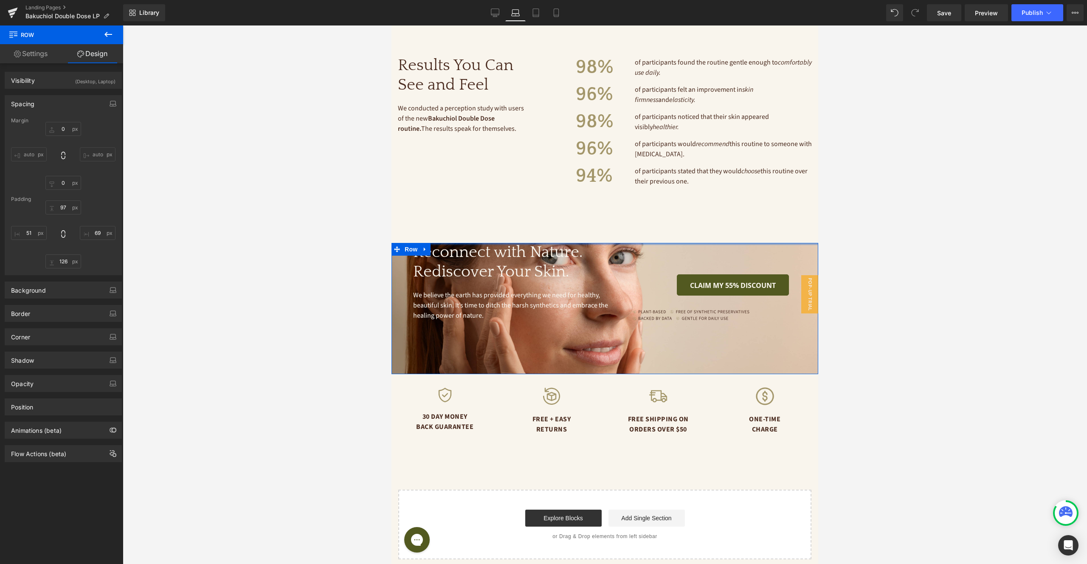
drag, startPoint x: 573, startPoint y: 235, endPoint x: 576, endPoint y: 229, distance: 7.3
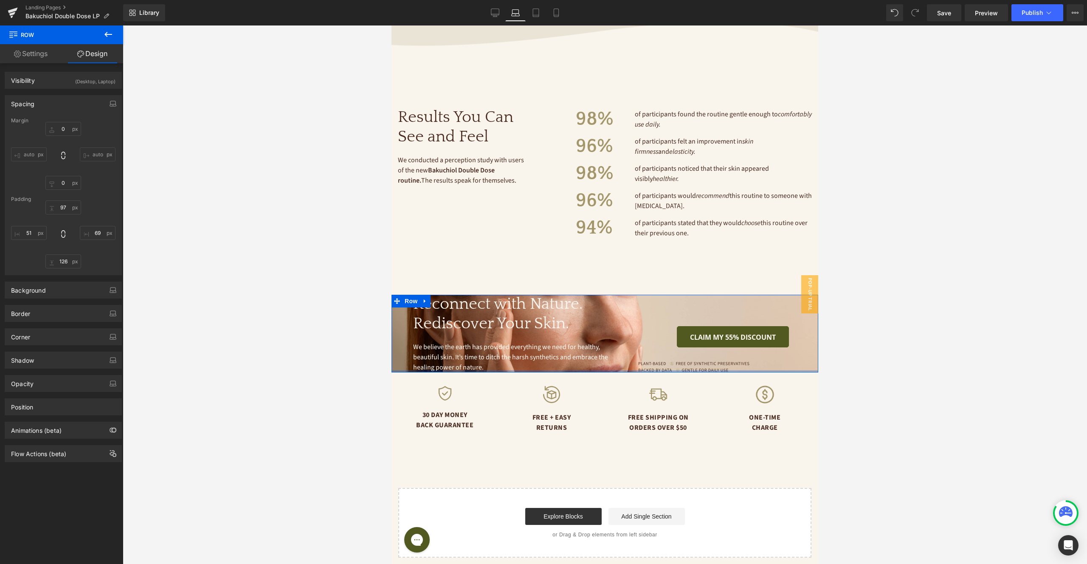
scroll to position [1749, 0]
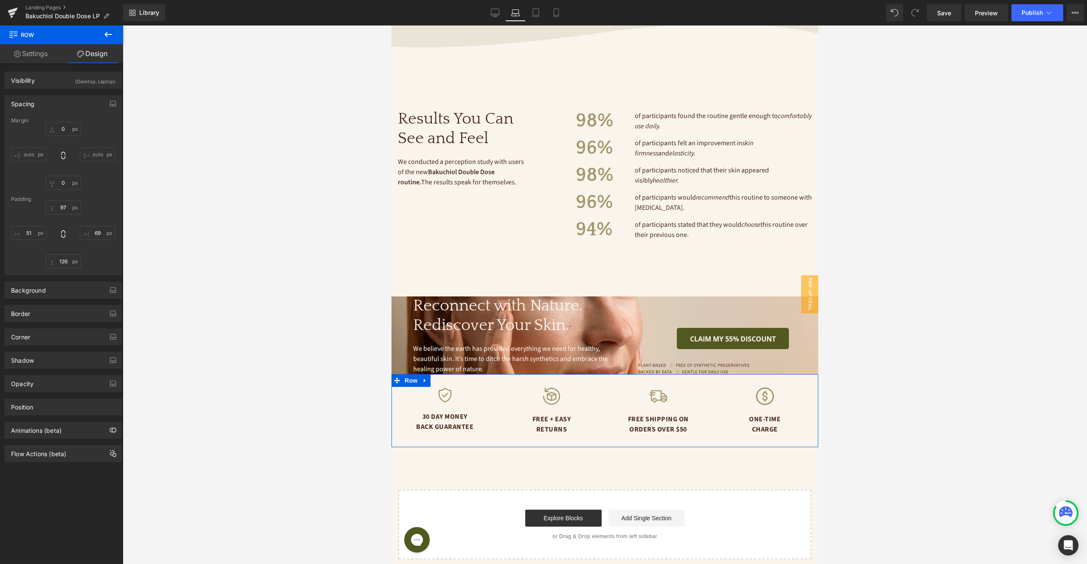
drag, startPoint x: 610, startPoint y: 342, endPoint x: 609, endPoint y: 384, distance: 42.1
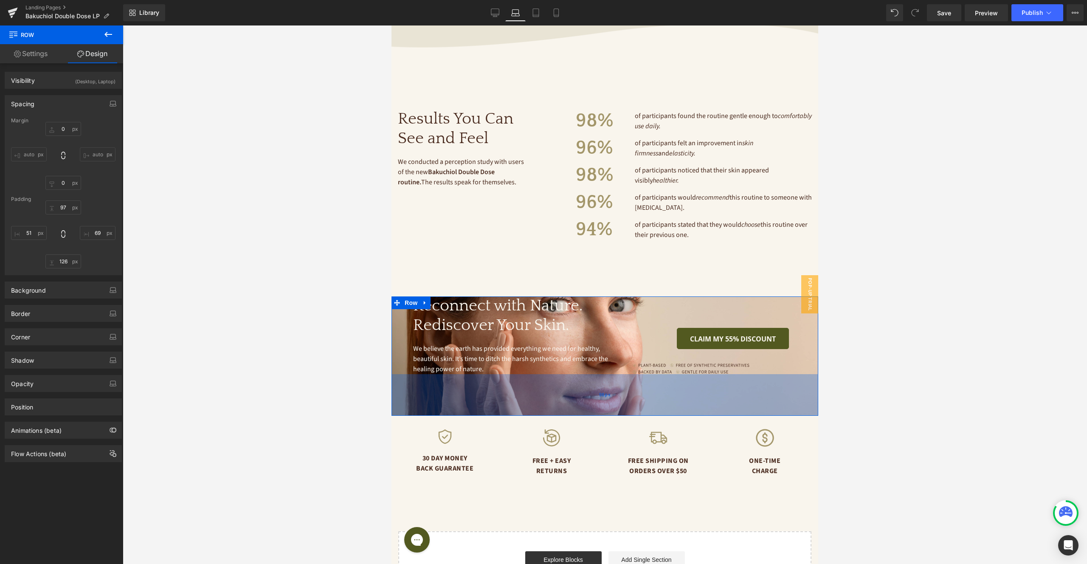
scroll to position [1836, 0]
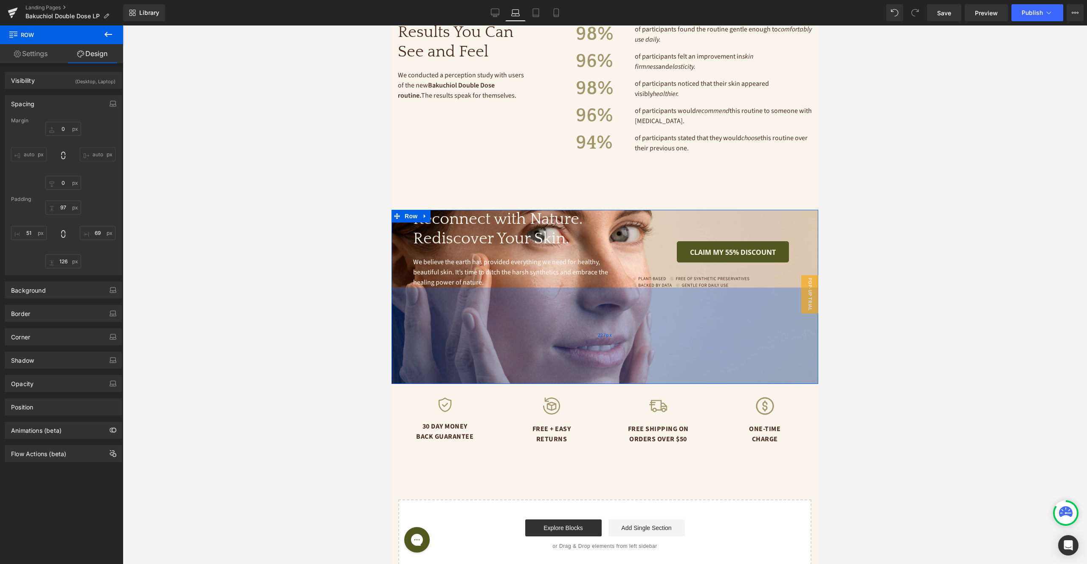
drag, startPoint x: 601, startPoint y: 364, endPoint x: 600, endPoint y: 374, distance: 9.9
click at [600, 374] on div "227px" at bounding box center [605, 336] width 427 height 96
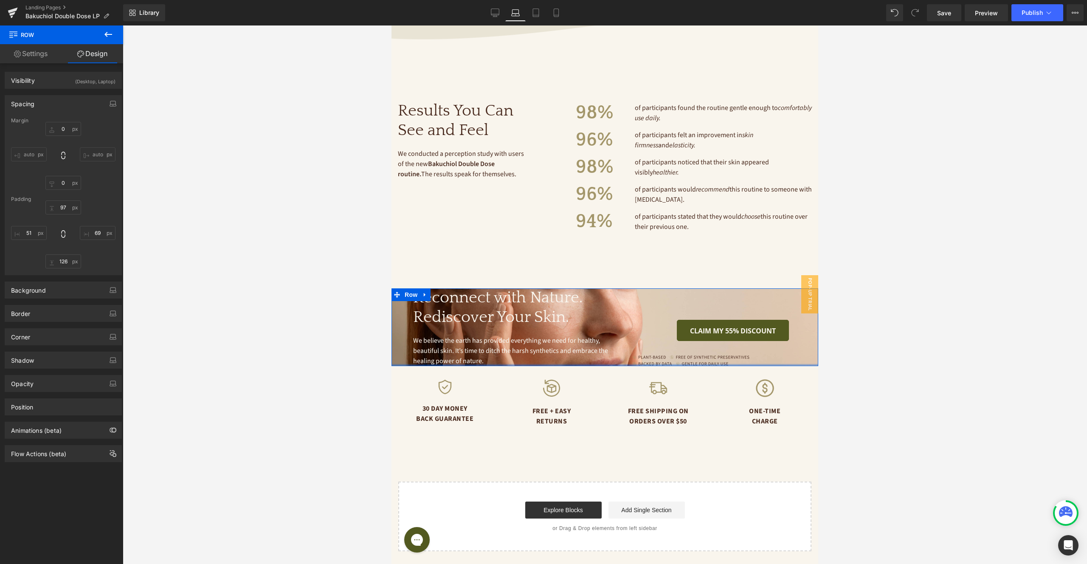
scroll to position [1749, 0]
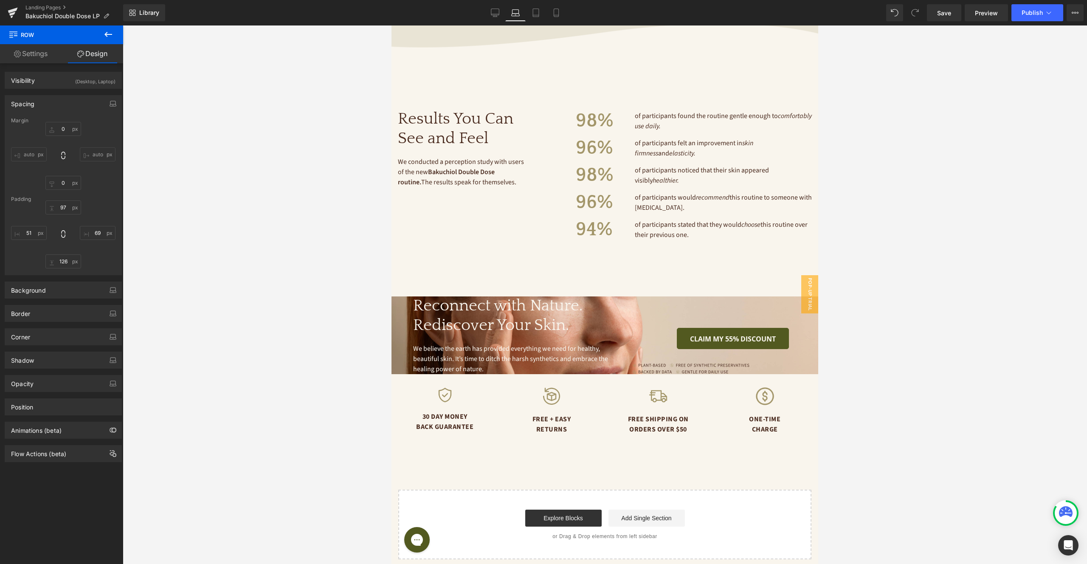
drag, startPoint x: 599, startPoint y: 364, endPoint x: 590, endPoint y: 282, distance: 82.9
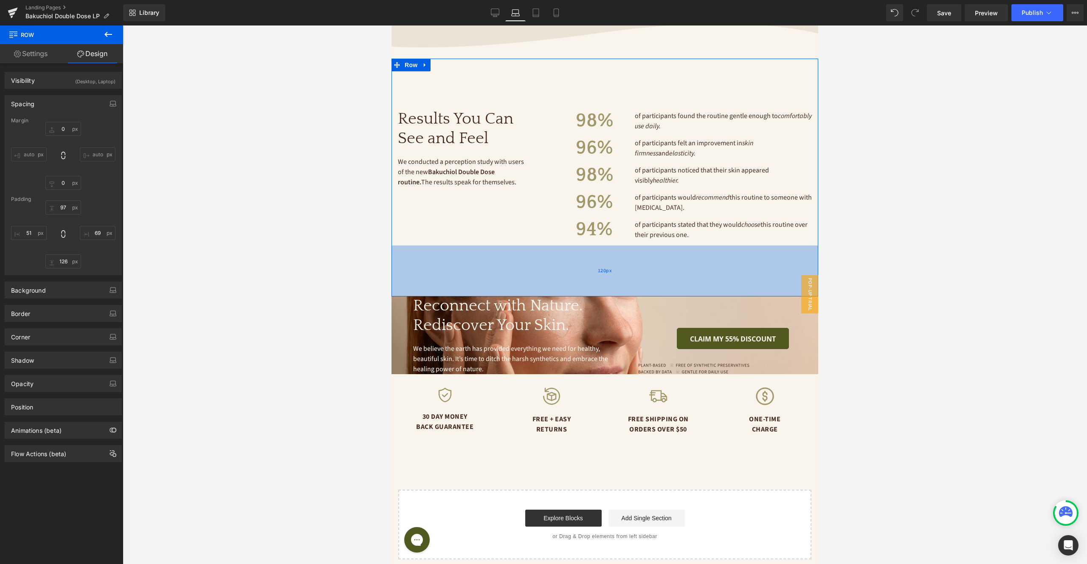
click at [596, 297] on div "Reconnect with Nature. Rediscover Your Skin. Heading We believe the earth has p…" at bounding box center [605, 336] width 427 height 78
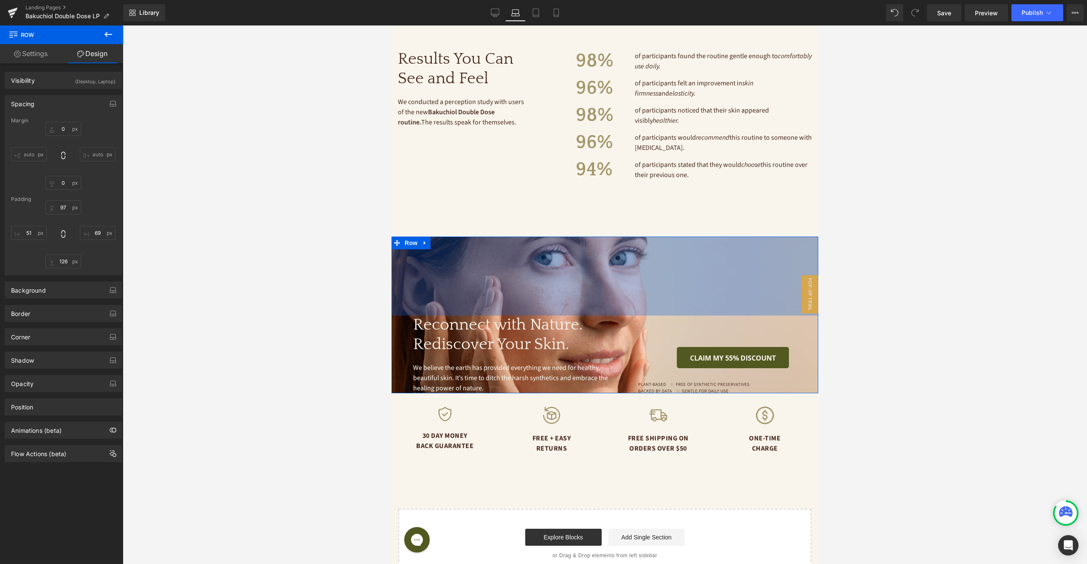
scroll to position [1833, 0]
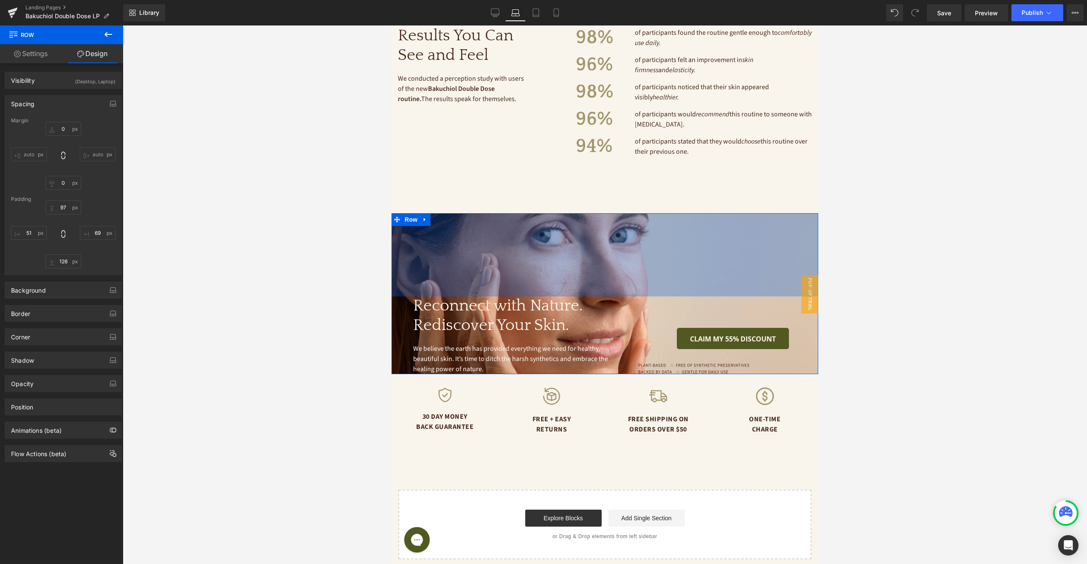
drag, startPoint x: 596, startPoint y: 290, endPoint x: 598, endPoint y: 294, distance: 4.4
click at [598, 294] on div "Reconnect with Nature. Rediscover Your Skin. Heading We believe the earth has p…" at bounding box center [605, 293] width 427 height 161
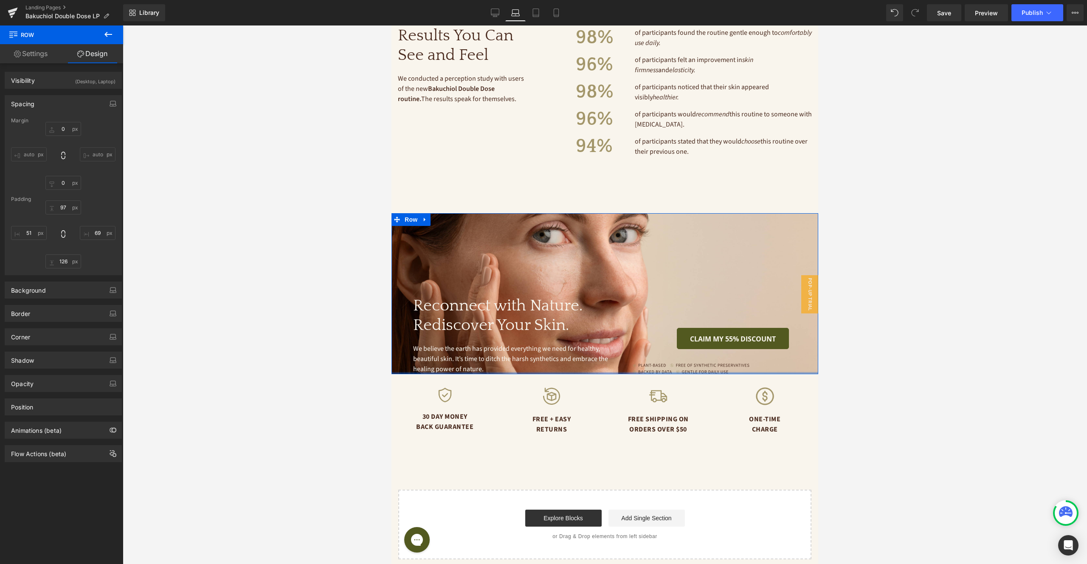
scroll to position [1836, 0]
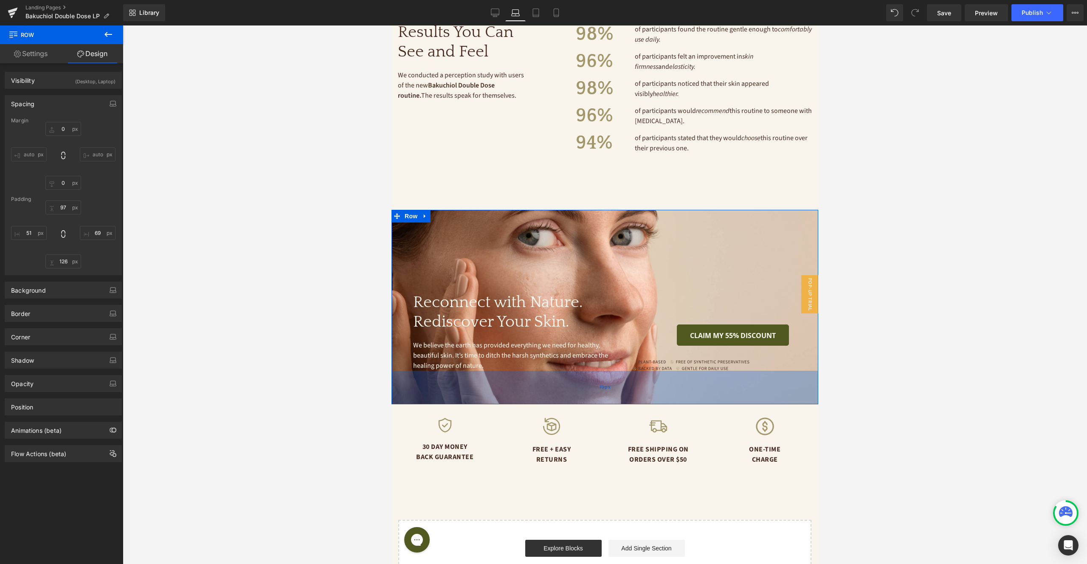
drag, startPoint x: 611, startPoint y: 364, endPoint x: 610, endPoint y: 395, distance: 30.2
click at [610, 395] on div "79px" at bounding box center [605, 388] width 427 height 34
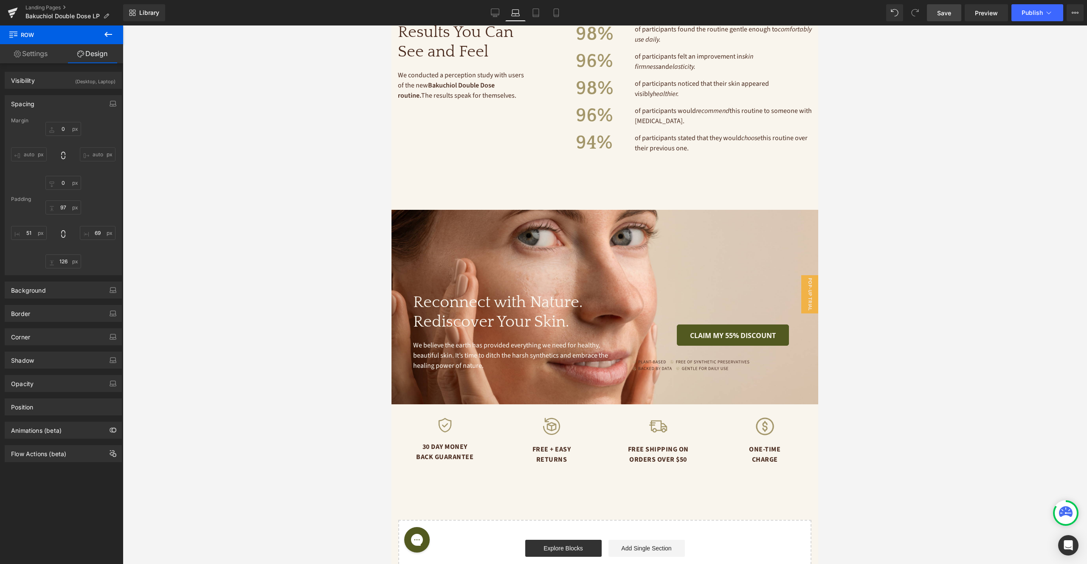
click at [947, 17] on span "Save" at bounding box center [945, 12] width 14 height 9
click at [494, 15] on icon at bounding box center [495, 12] width 8 height 6
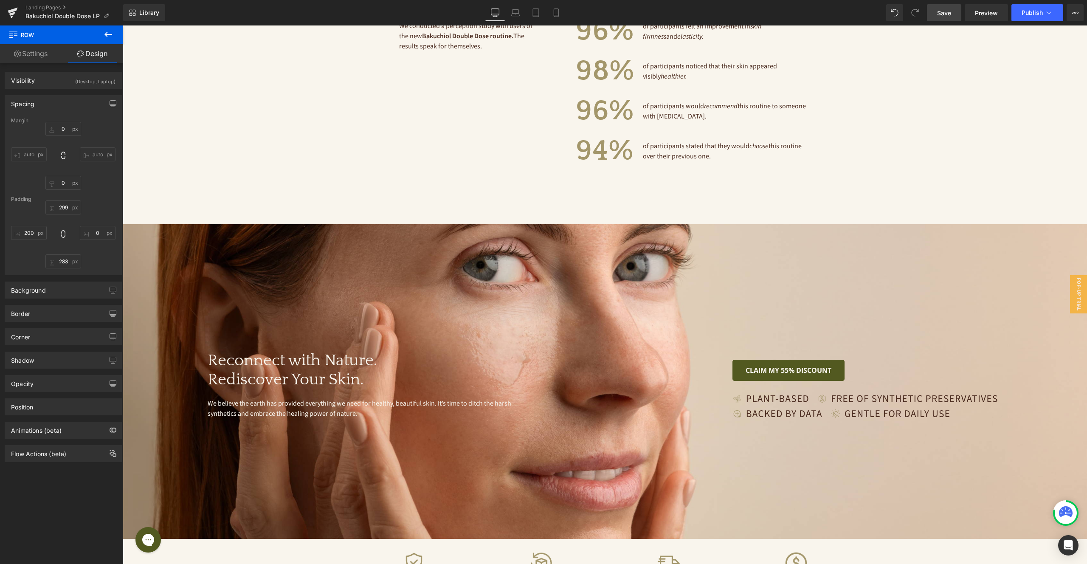
scroll to position [2245, 0]
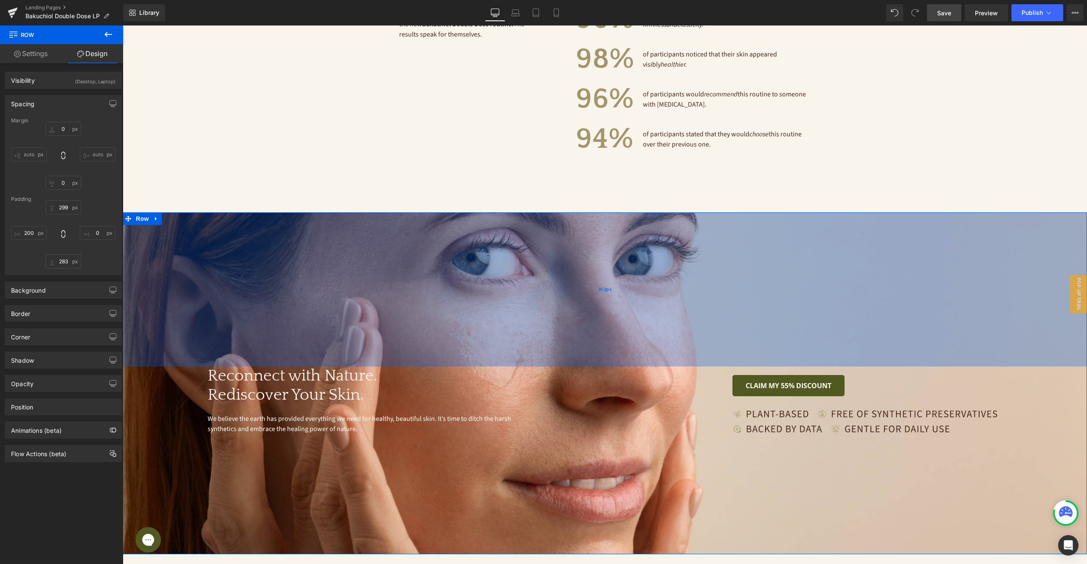
drag, startPoint x: 547, startPoint y: 242, endPoint x: 547, endPoint y: 269, distance: 27.2
click at [547, 269] on div "363px" at bounding box center [605, 289] width 965 height 154
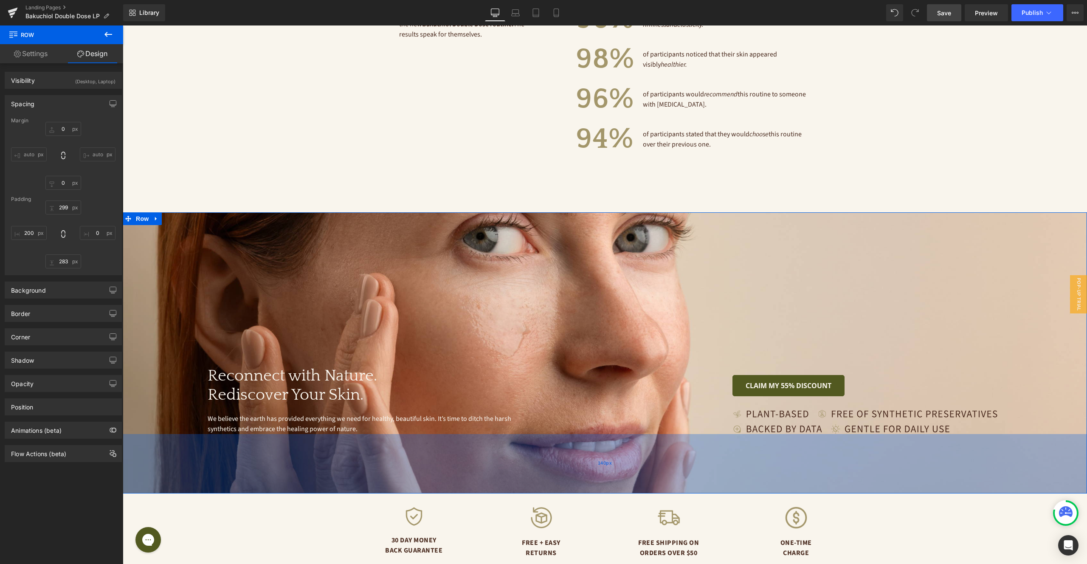
drag, startPoint x: 576, startPoint y: 516, endPoint x: 575, endPoint y: 455, distance: 60.8
click at [575, 455] on div "140px" at bounding box center [605, 463] width 965 height 59
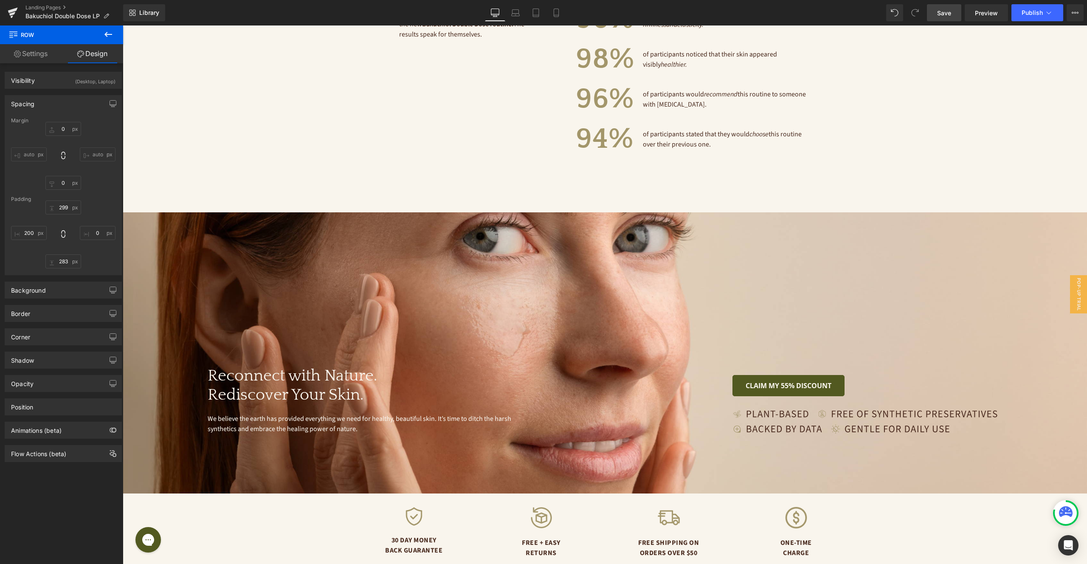
click at [938, 11] on span "Save" at bounding box center [945, 12] width 14 height 9
click at [949, 13] on span "Save" at bounding box center [945, 12] width 14 height 9
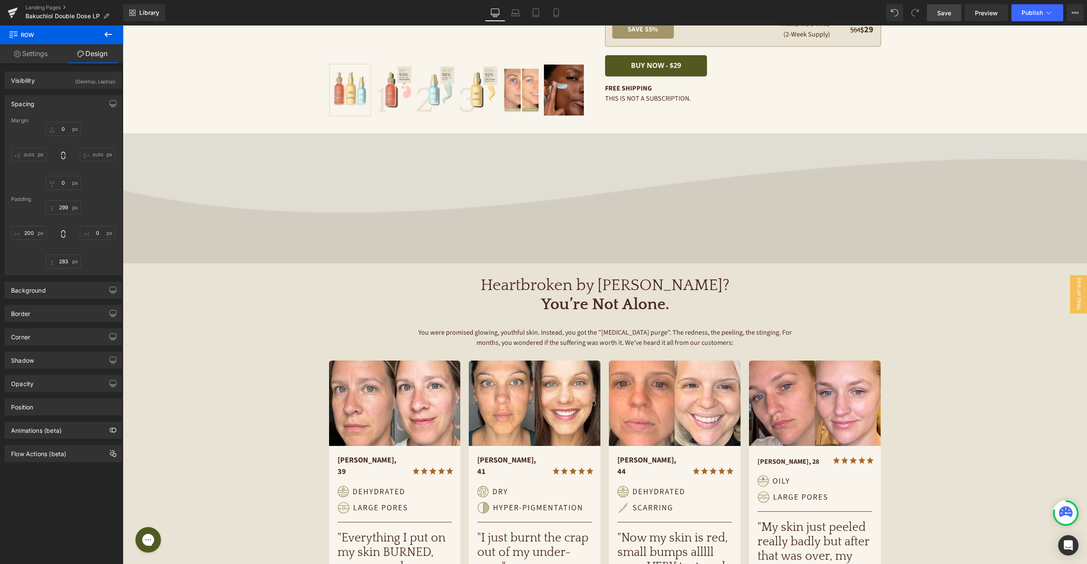
scroll to position [0, 0]
